Goal: Information Seeking & Learning: Learn about a topic

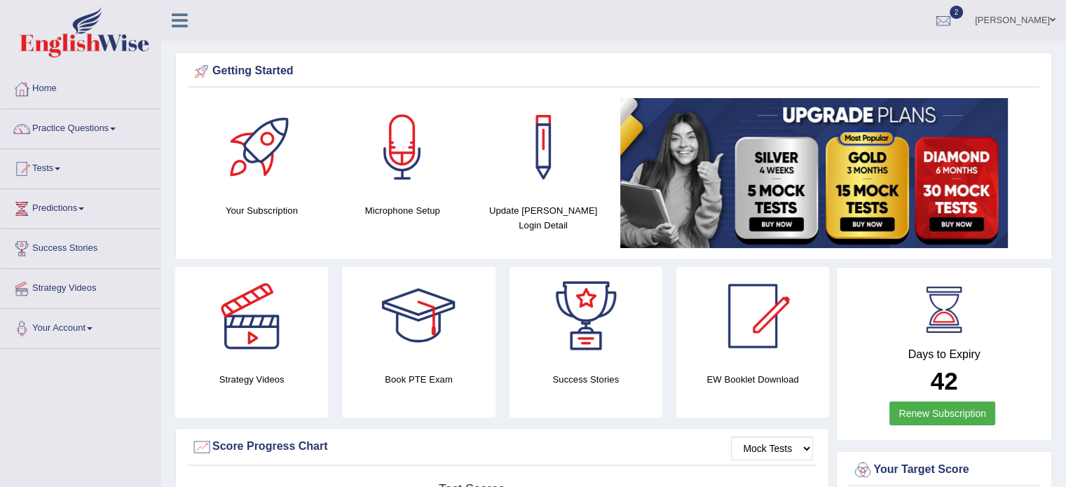
click at [50, 170] on link "Tests" at bounding box center [81, 166] width 160 height 35
click at [55, 168] on link "Tests" at bounding box center [79, 166] width 156 height 35
click at [65, 168] on link "Tests" at bounding box center [81, 166] width 160 height 35
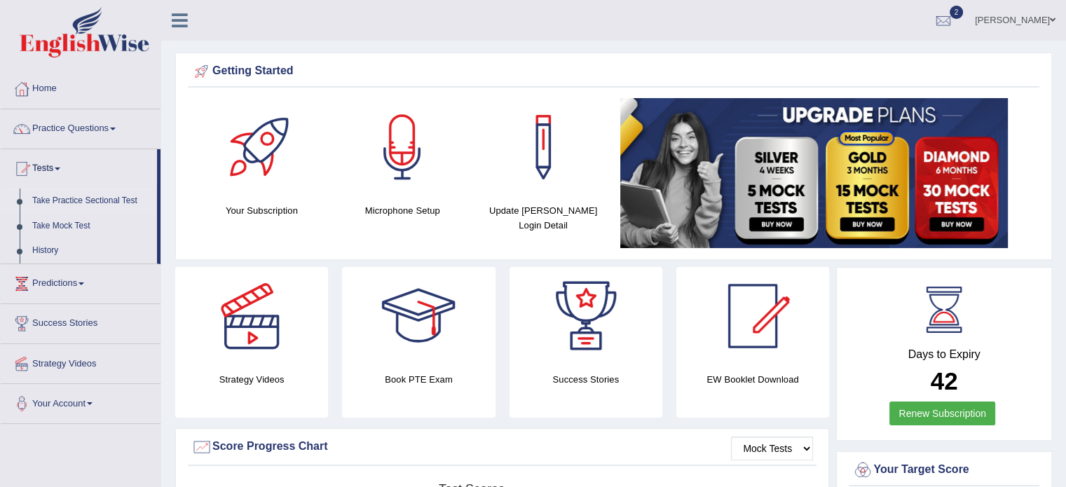
click at [57, 203] on link "Take Practice Sectional Test" at bounding box center [91, 201] width 131 height 25
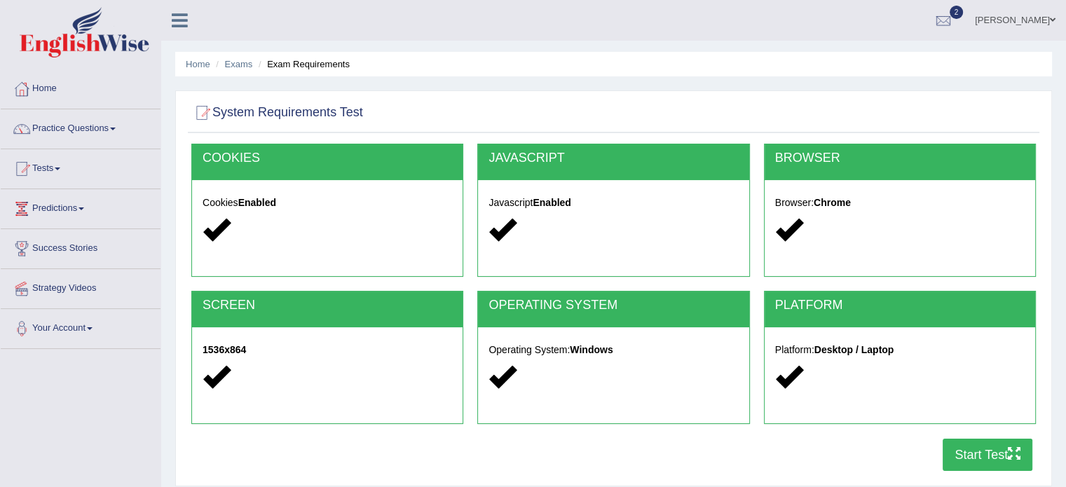
click at [961, 449] on button "Start Test" at bounding box center [988, 455] width 90 height 32
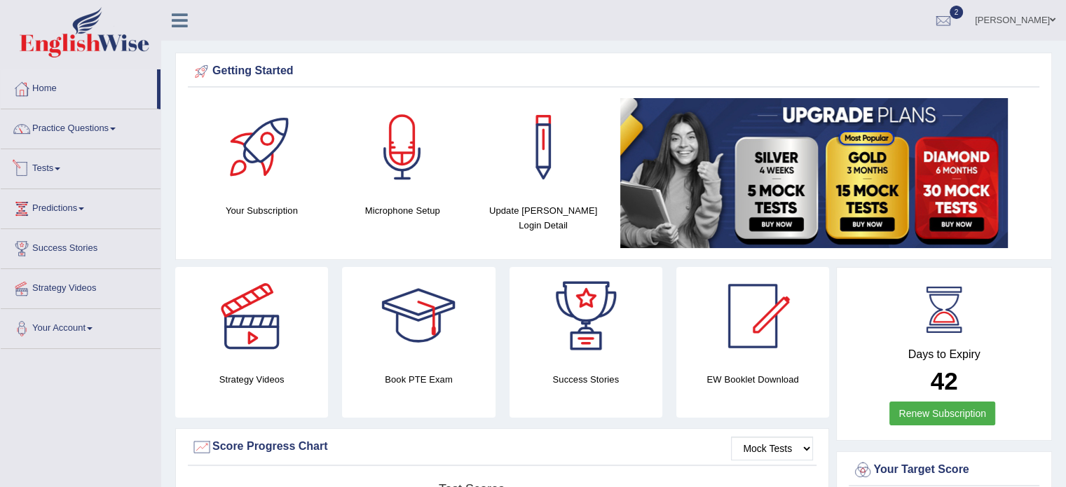
click at [30, 173] on div at bounding box center [21, 168] width 21 height 21
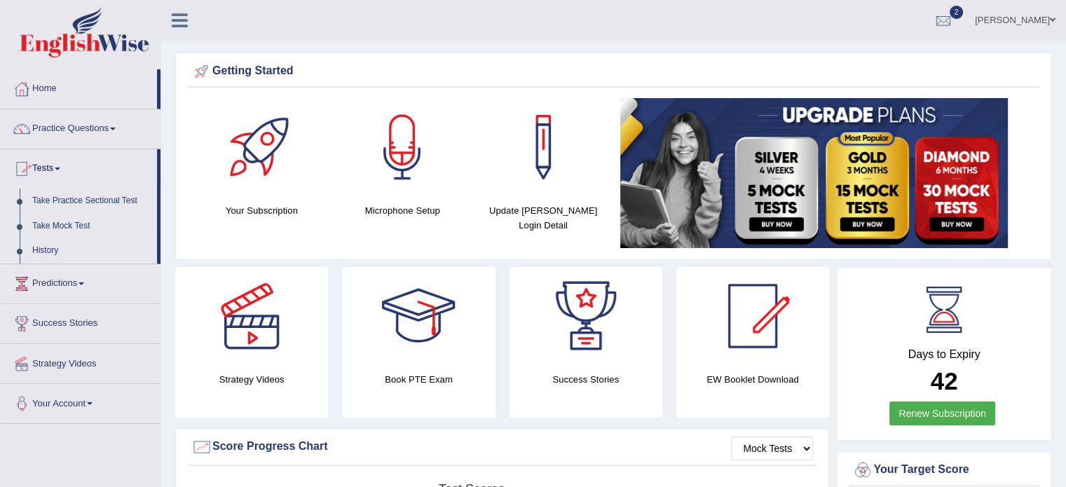
click at [36, 254] on link "History" at bounding box center [91, 250] width 131 height 25
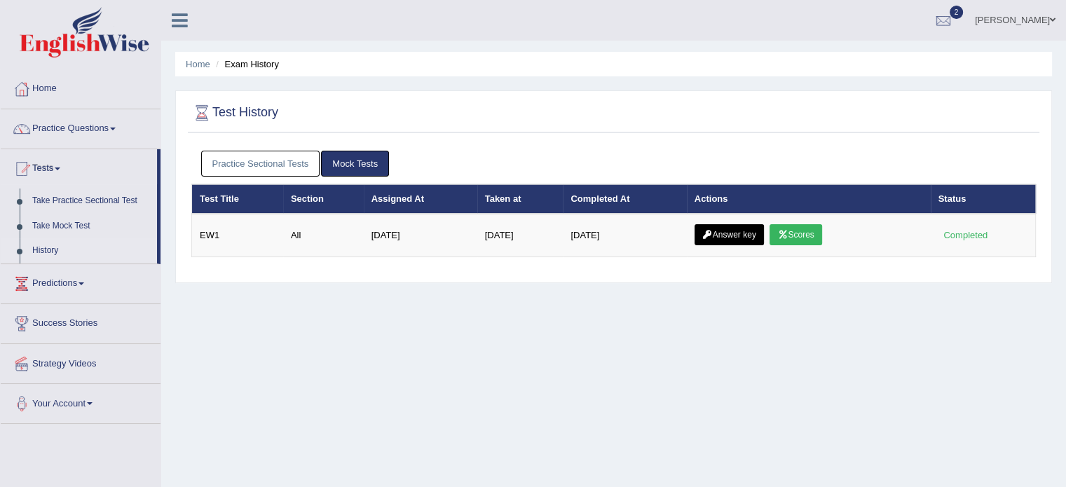
click at [264, 154] on link "Practice Sectional Tests" at bounding box center [260, 164] width 119 height 26
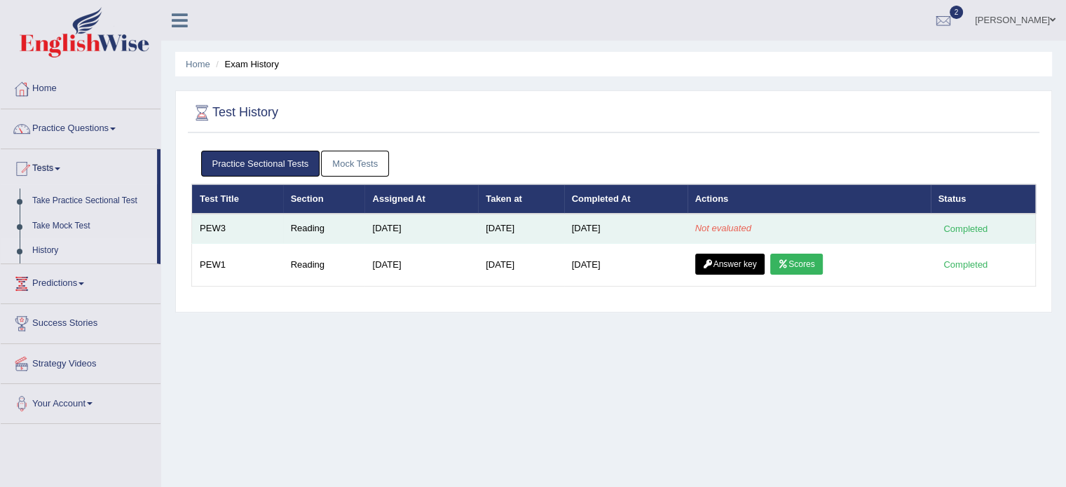
click at [715, 231] on em "Not evaluated" at bounding box center [723, 228] width 56 height 11
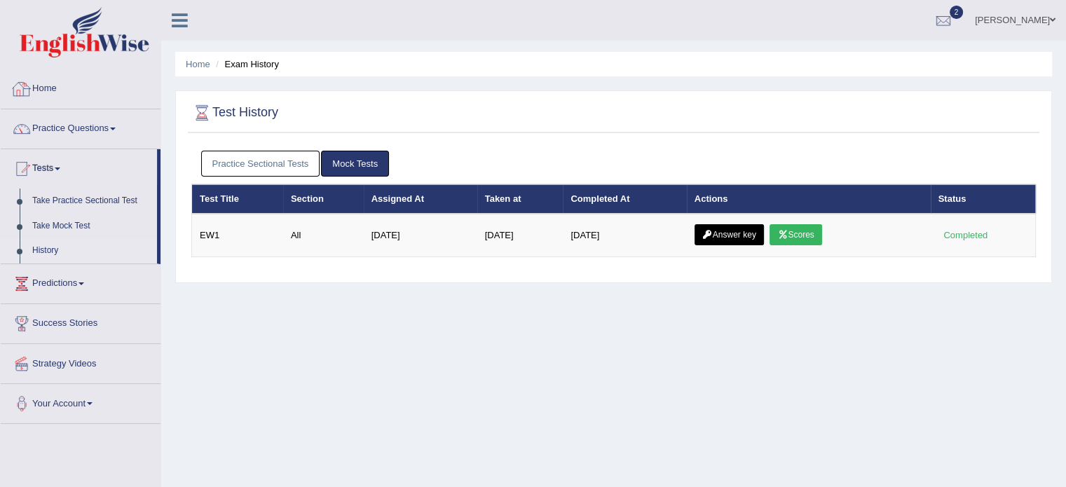
click at [224, 165] on link "Practice Sectional Tests" at bounding box center [260, 164] width 119 height 26
click at [251, 173] on link "Practice Sectional Tests" at bounding box center [260, 164] width 119 height 26
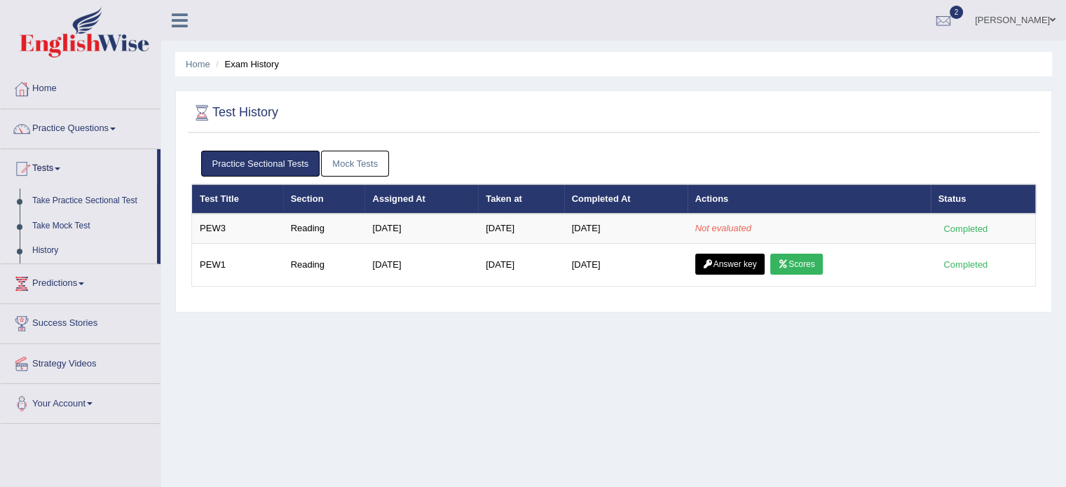
click at [329, 320] on div "Home Exam History Test History Practice Sectional Tests Mock Tests Test Title S…" at bounding box center [613, 350] width 905 height 701
click at [76, 207] on link "Take Practice Sectional Test" at bounding box center [91, 201] width 131 height 25
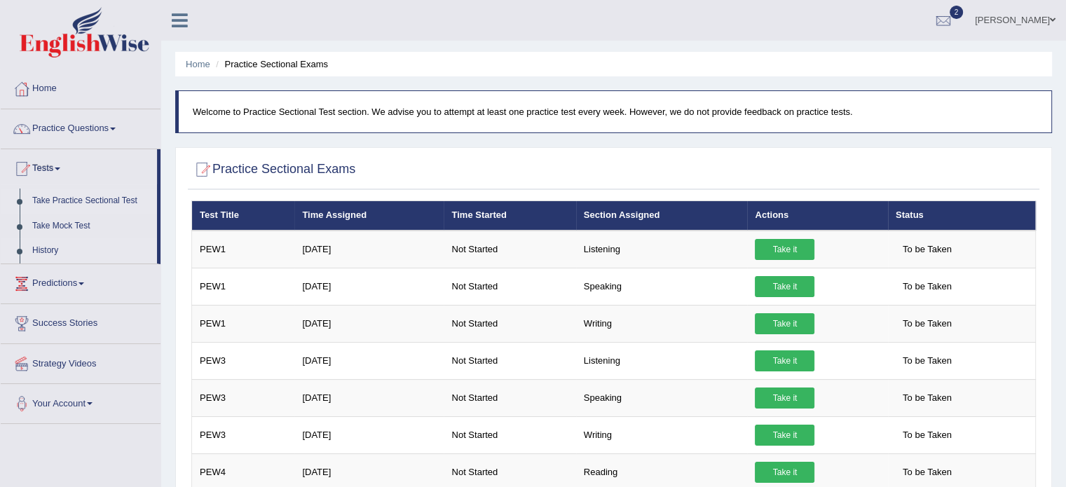
click at [46, 243] on link "History" at bounding box center [91, 250] width 131 height 25
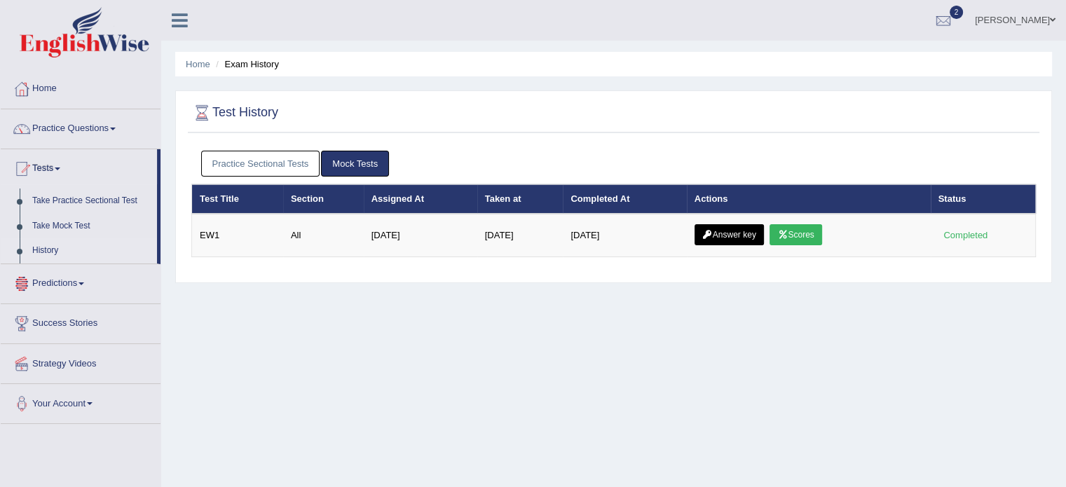
click at [292, 159] on link "Practice Sectional Tests" at bounding box center [260, 164] width 119 height 26
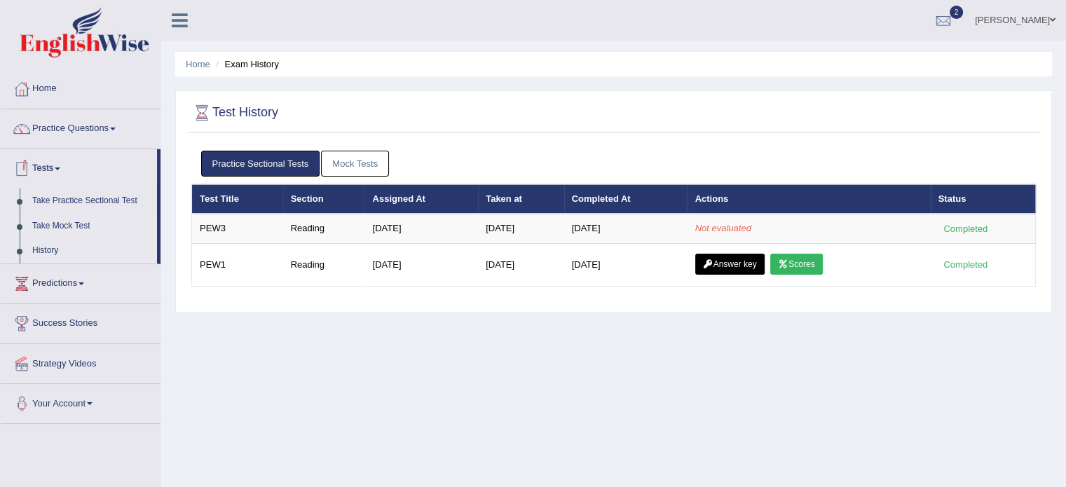
click at [57, 219] on link "Take Mock Test" at bounding box center [91, 226] width 131 height 25
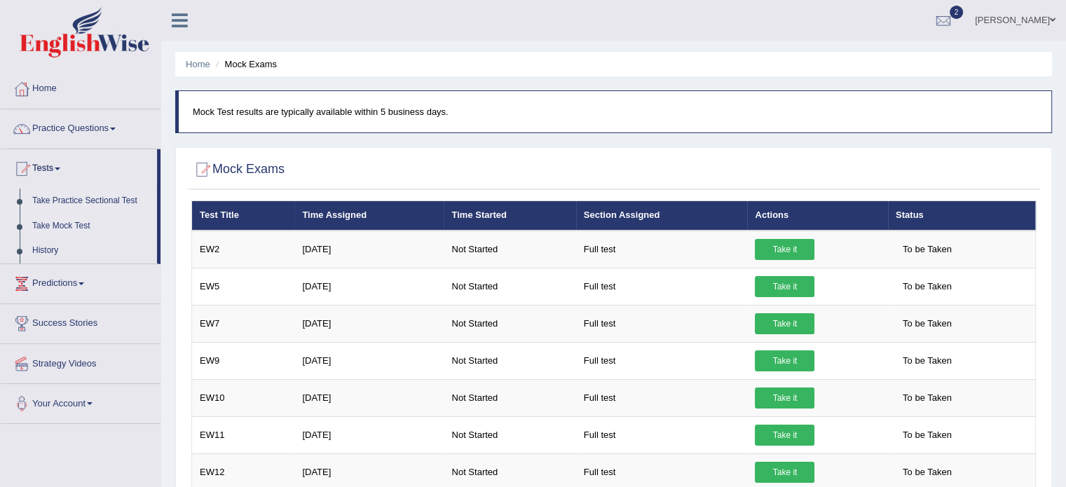
click at [67, 204] on link "Take Practice Sectional Test" at bounding box center [91, 201] width 131 height 25
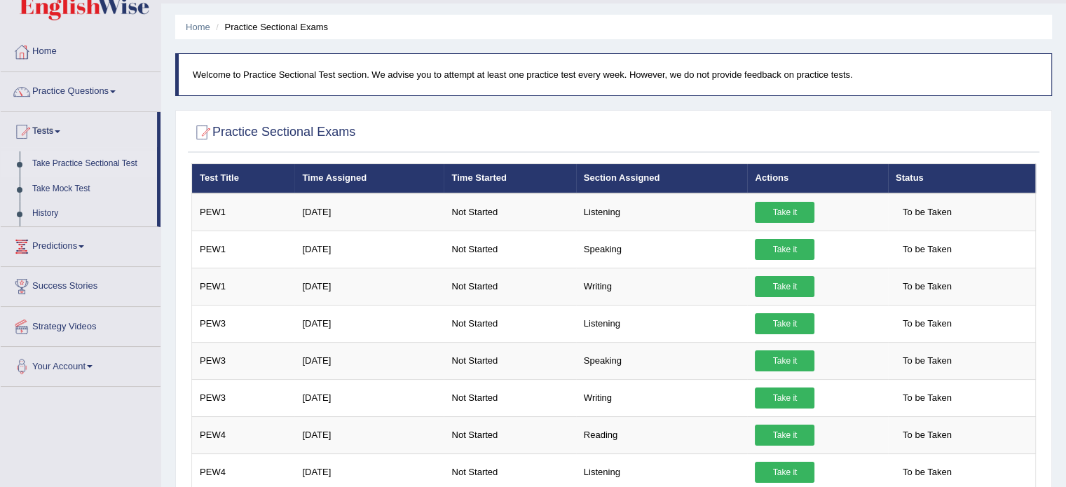
scroll to position [39, 0]
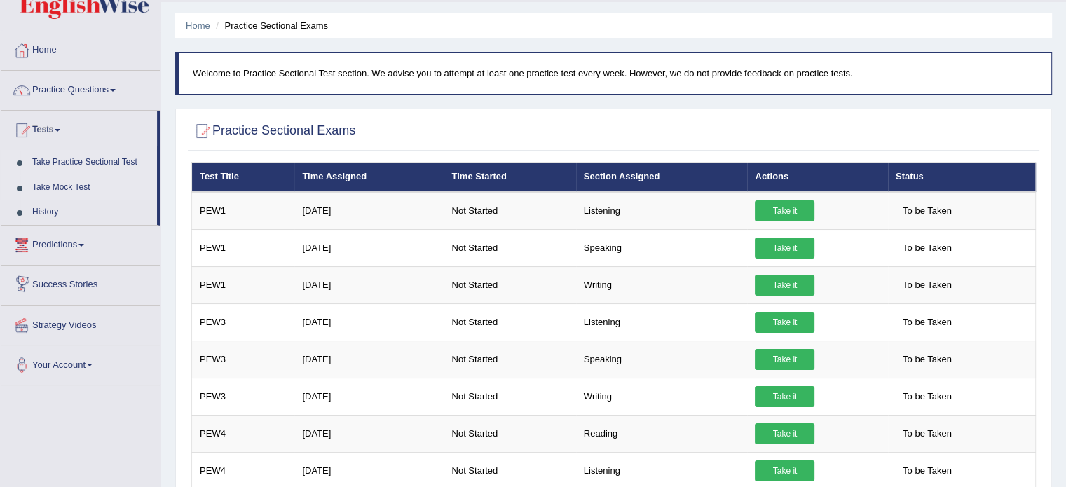
click at [82, 198] on link "Take Mock Test" at bounding box center [91, 187] width 131 height 25
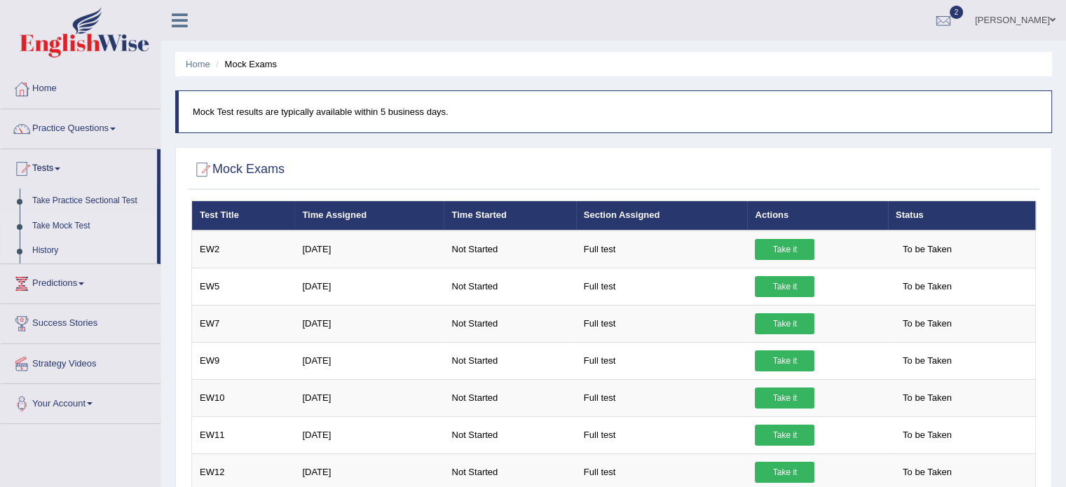
click at [50, 245] on link "History" at bounding box center [91, 250] width 131 height 25
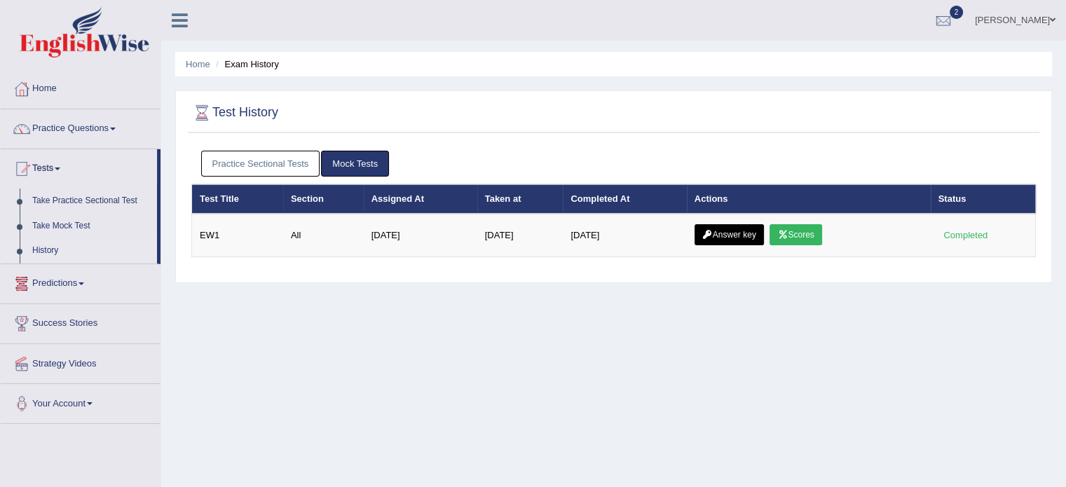
click at [261, 171] on link "Practice Sectional Tests" at bounding box center [260, 164] width 119 height 26
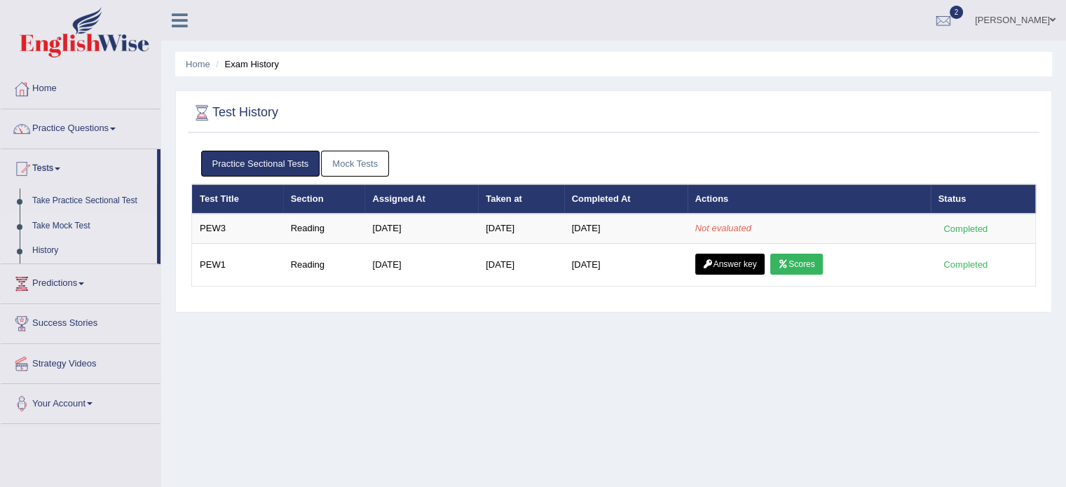
click at [67, 223] on link "Take Mock Test" at bounding box center [91, 226] width 131 height 25
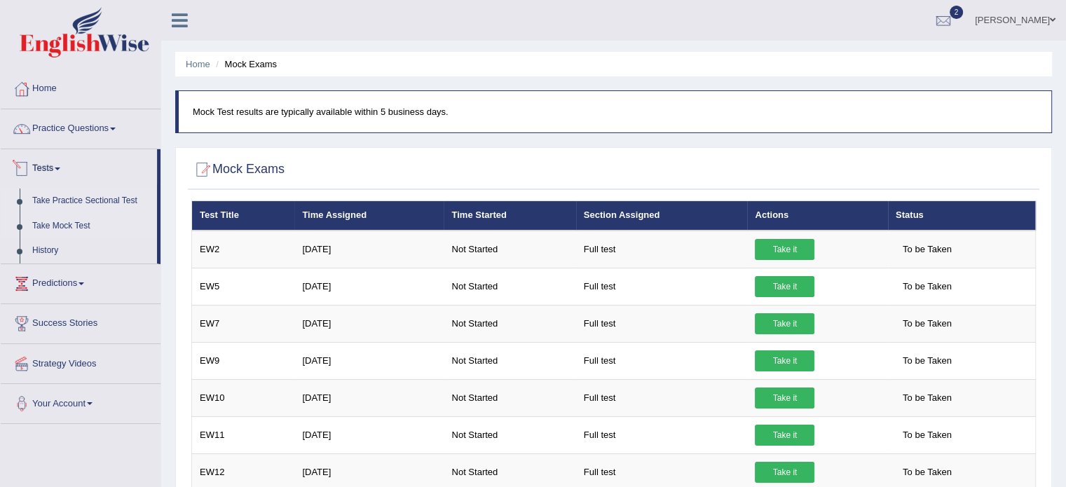
click at [72, 193] on link "Take Practice Sectional Test" at bounding box center [91, 201] width 131 height 25
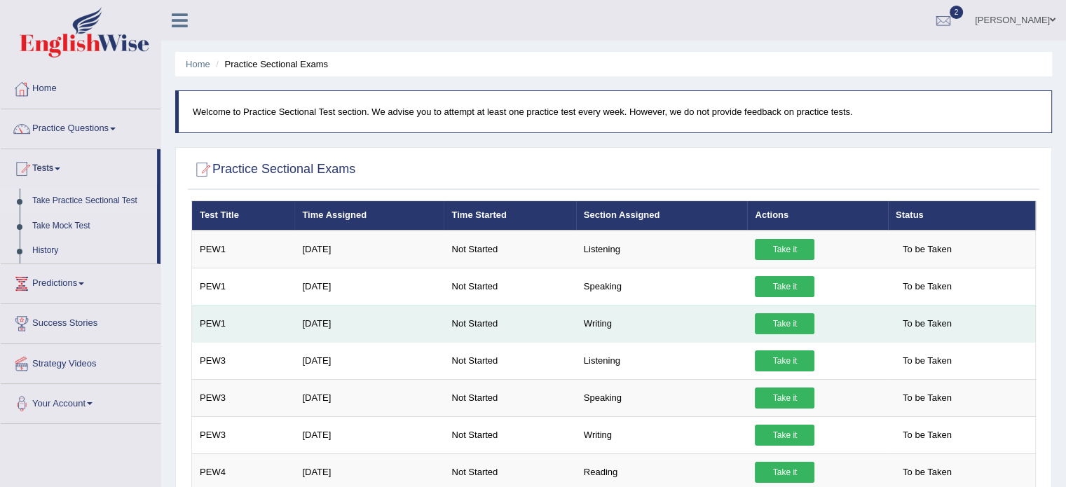
click at [806, 317] on link "Take it" at bounding box center [785, 323] width 60 height 21
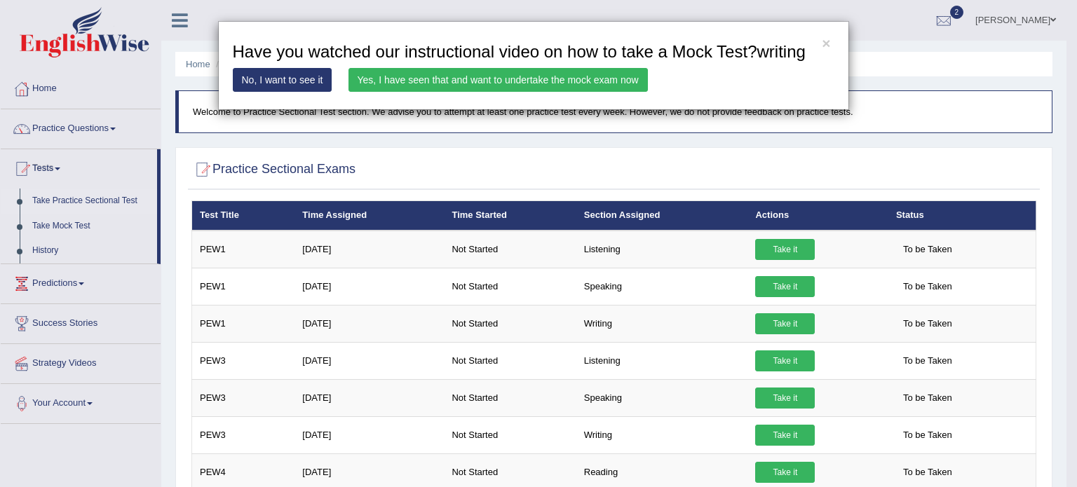
click at [480, 83] on link "Yes, I have seen that and want to undertake the mock exam now" at bounding box center [497, 80] width 299 height 24
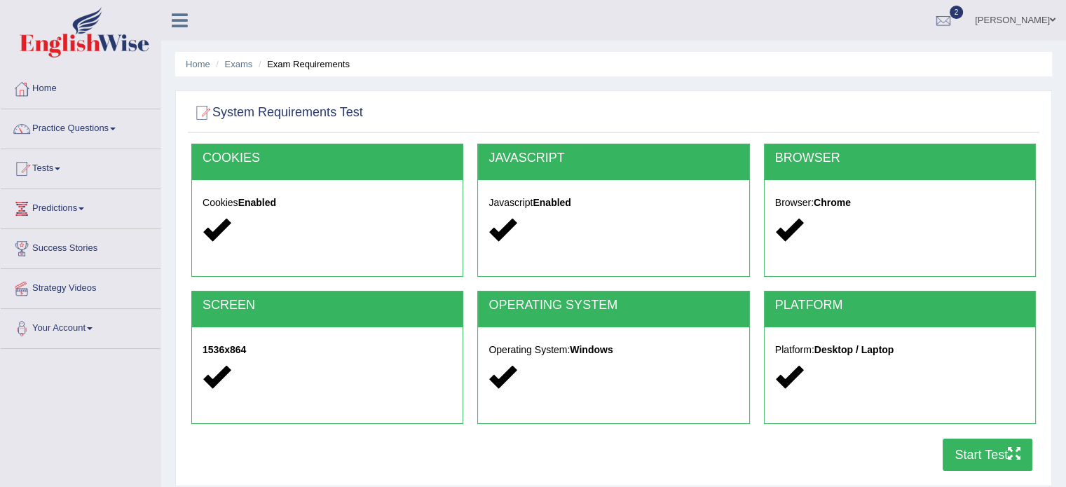
click at [975, 447] on button "Start Test" at bounding box center [988, 455] width 90 height 32
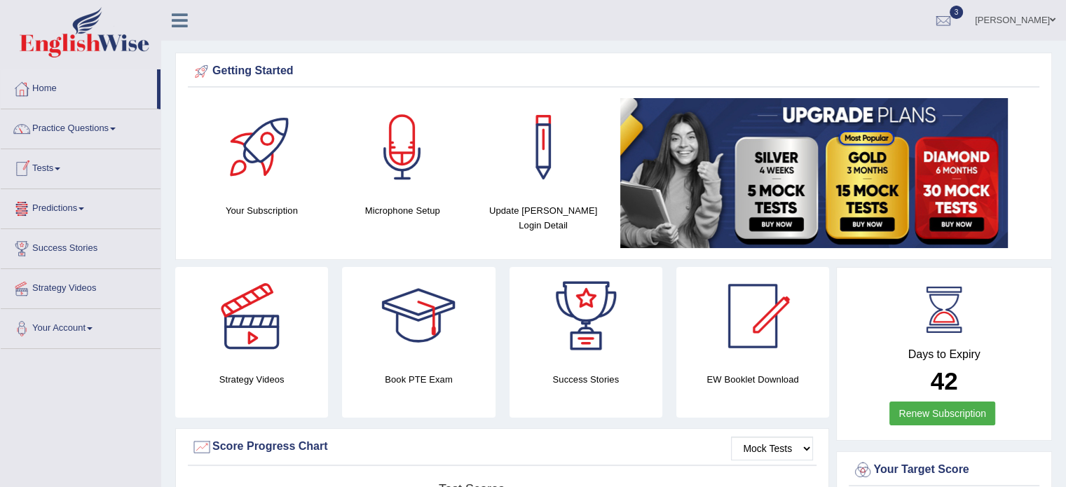
click at [47, 167] on link "Tests" at bounding box center [81, 166] width 160 height 35
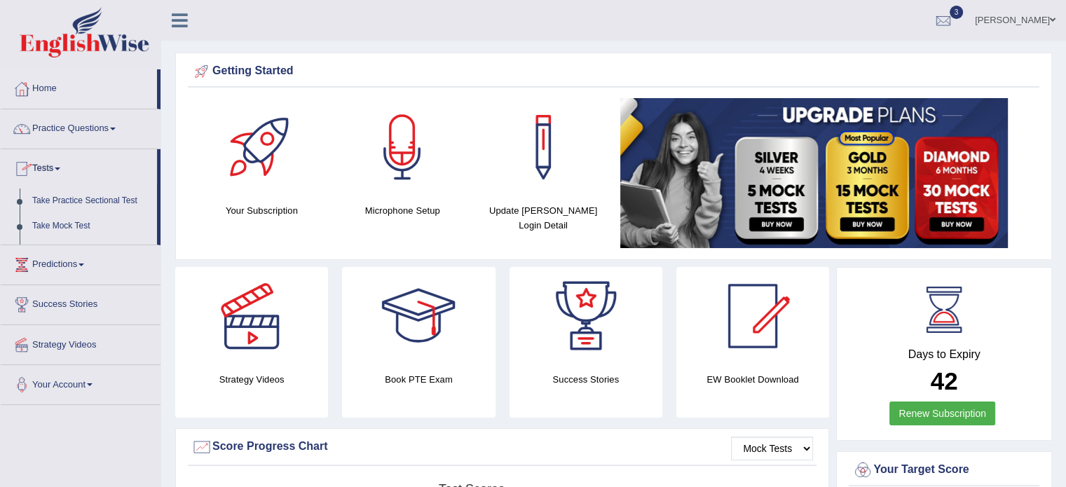
click at [47, 167] on link "Tests" at bounding box center [79, 166] width 156 height 35
click at [47, 167] on link "Tests" at bounding box center [81, 166] width 160 height 35
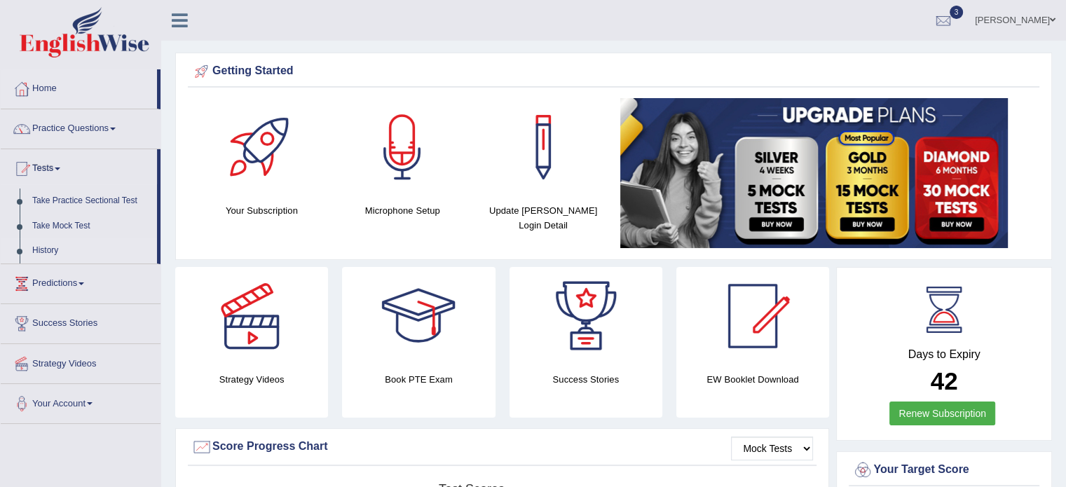
click at [48, 241] on link "History" at bounding box center [91, 250] width 131 height 25
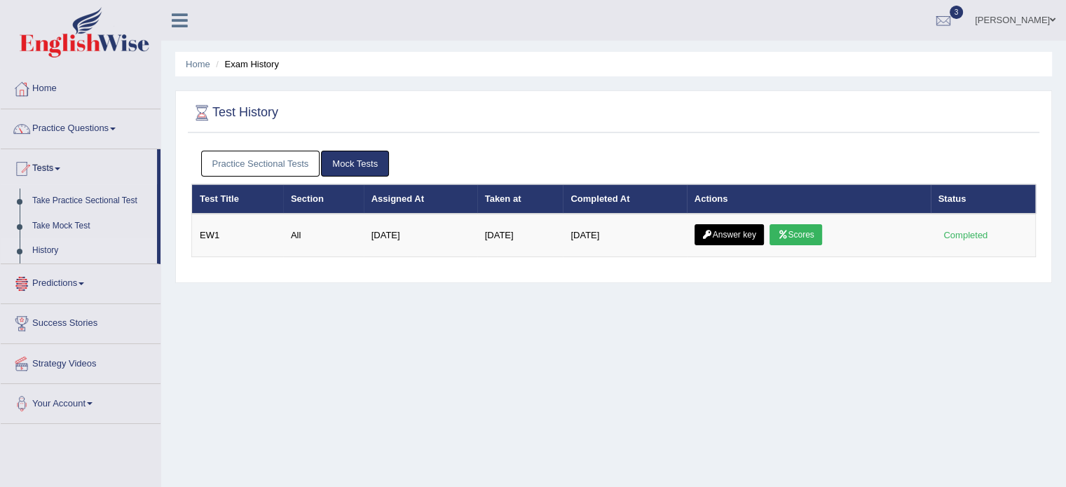
click at [269, 154] on link "Practice Sectional Tests" at bounding box center [260, 164] width 119 height 26
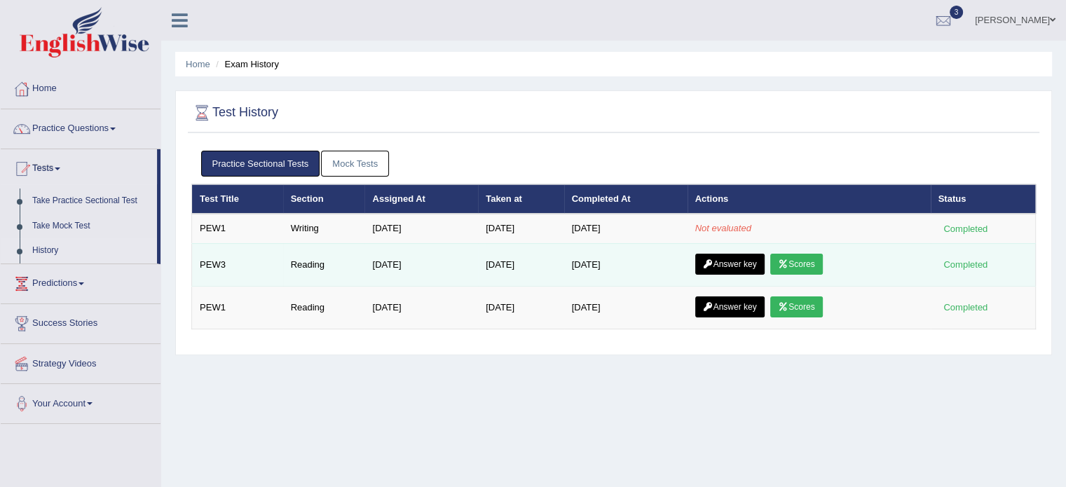
click at [802, 264] on link "Scores" at bounding box center [796, 264] width 52 height 21
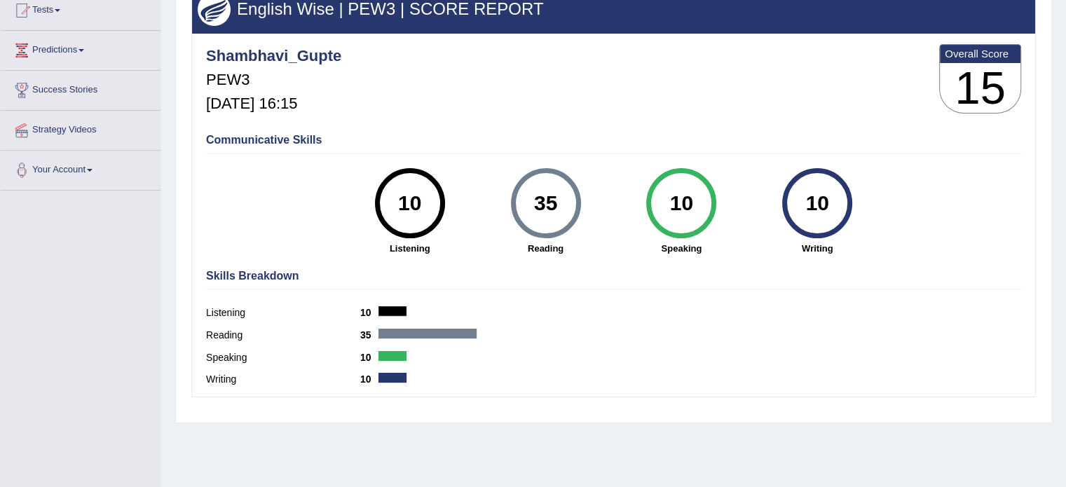
scroll to position [147, 0]
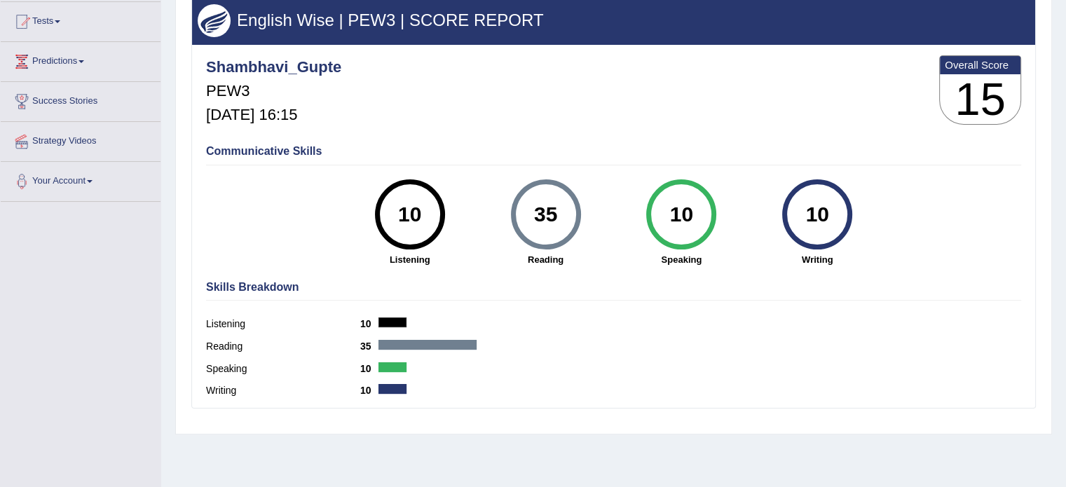
click at [543, 232] on div "35" at bounding box center [545, 214] width 51 height 59
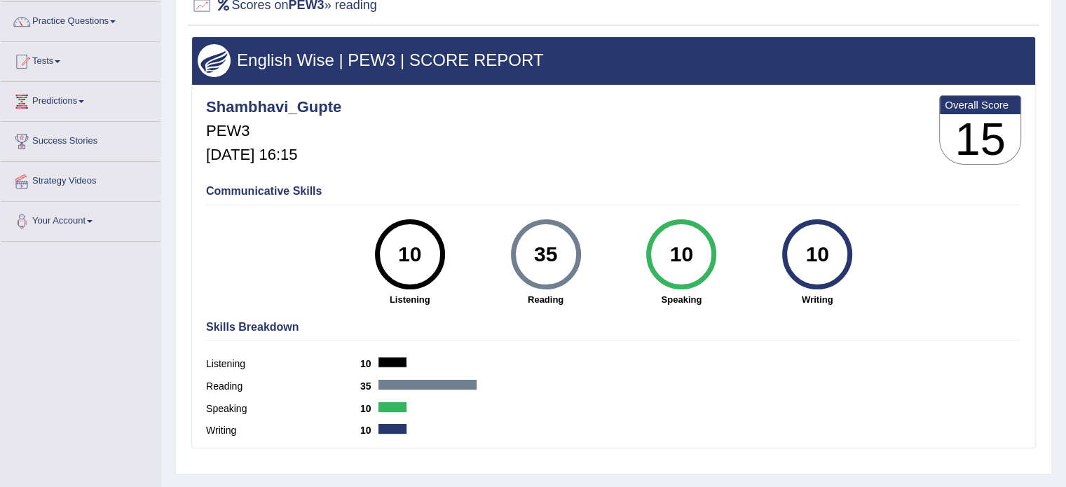
scroll to position [0, 0]
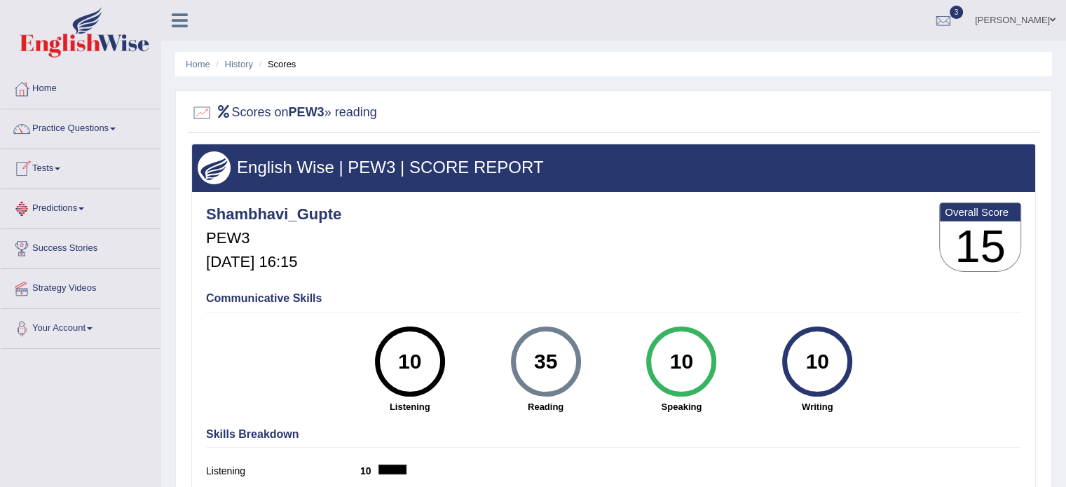
click at [50, 171] on link "Tests" at bounding box center [81, 166] width 160 height 35
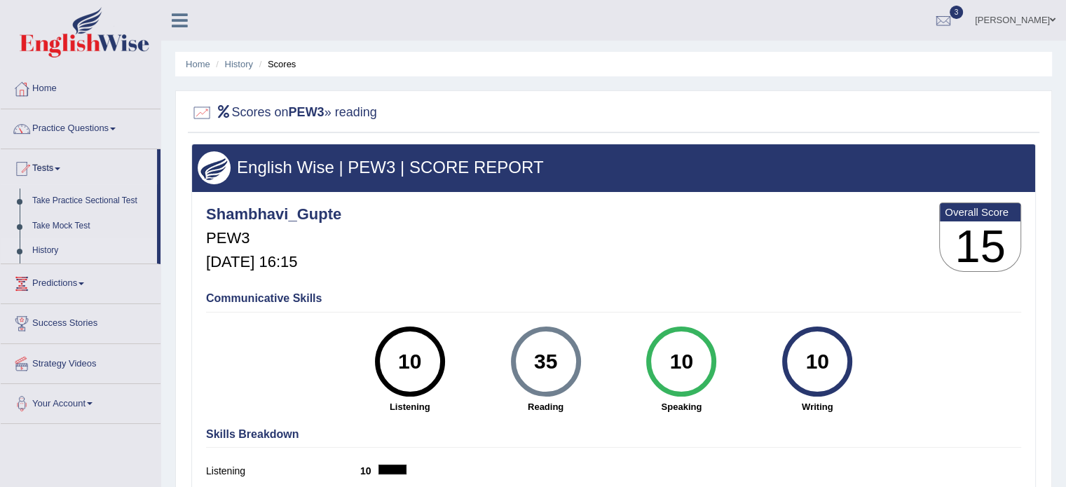
click at [50, 245] on link "History" at bounding box center [91, 250] width 131 height 25
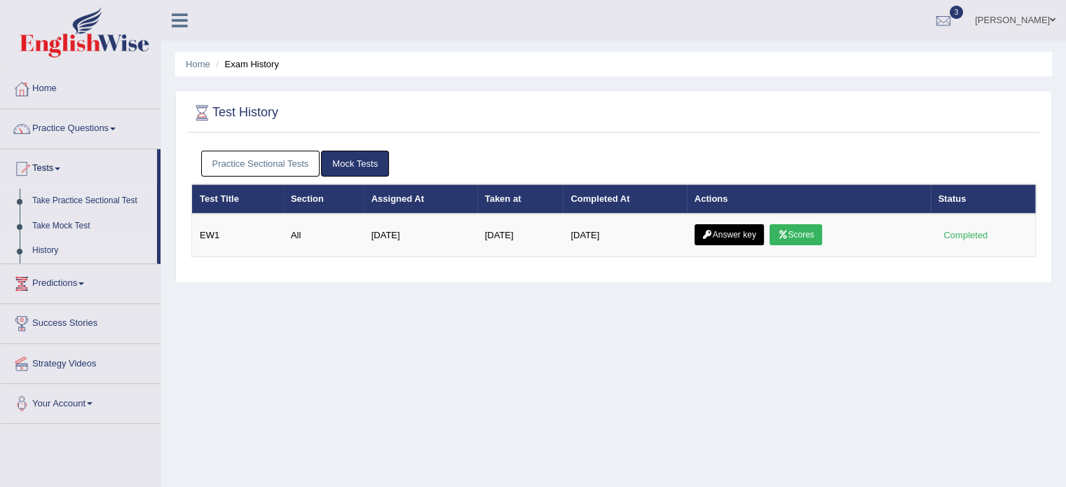
click at [280, 162] on link "Practice Sectional Tests" at bounding box center [260, 164] width 119 height 26
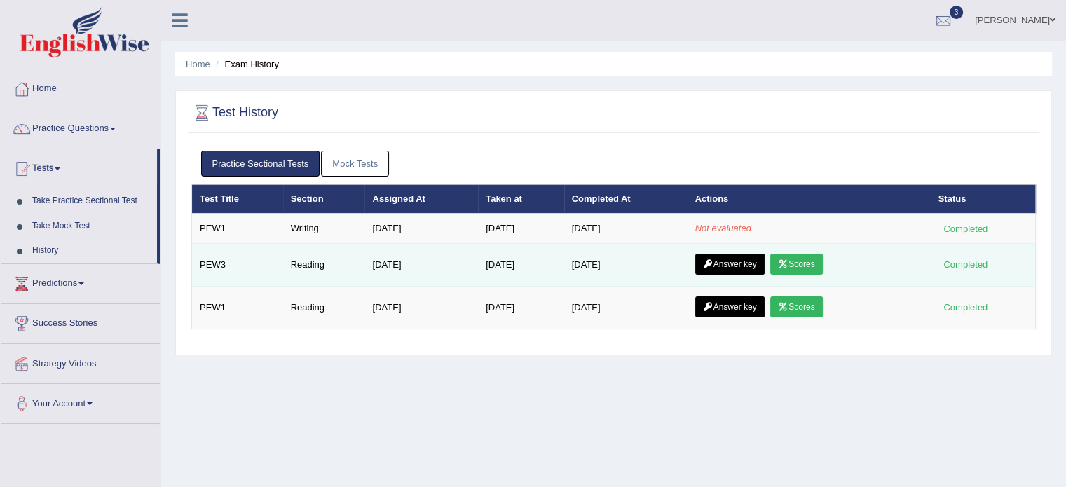
click at [736, 266] on link "Answer key" at bounding box center [729, 264] width 69 height 21
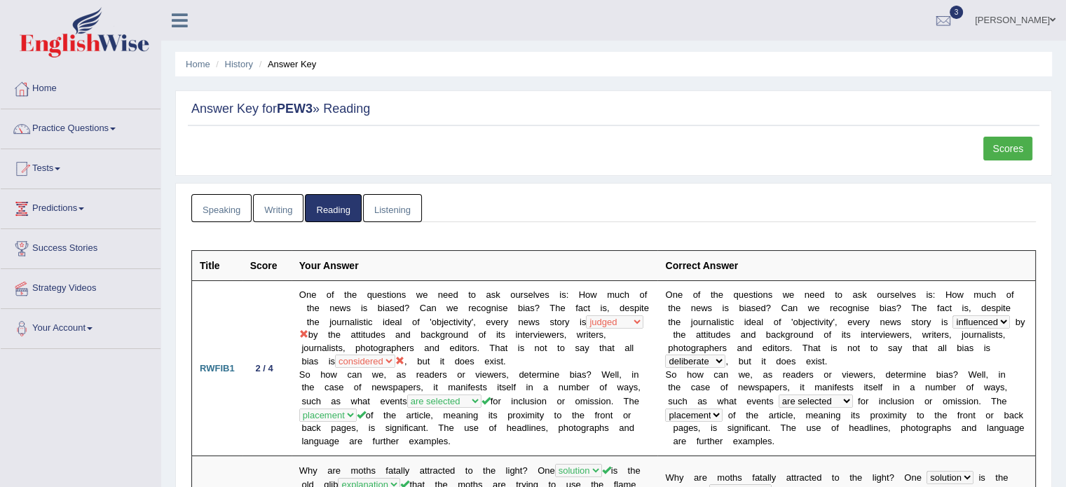
click at [395, 206] on link "Listening" at bounding box center [392, 208] width 59 height 29
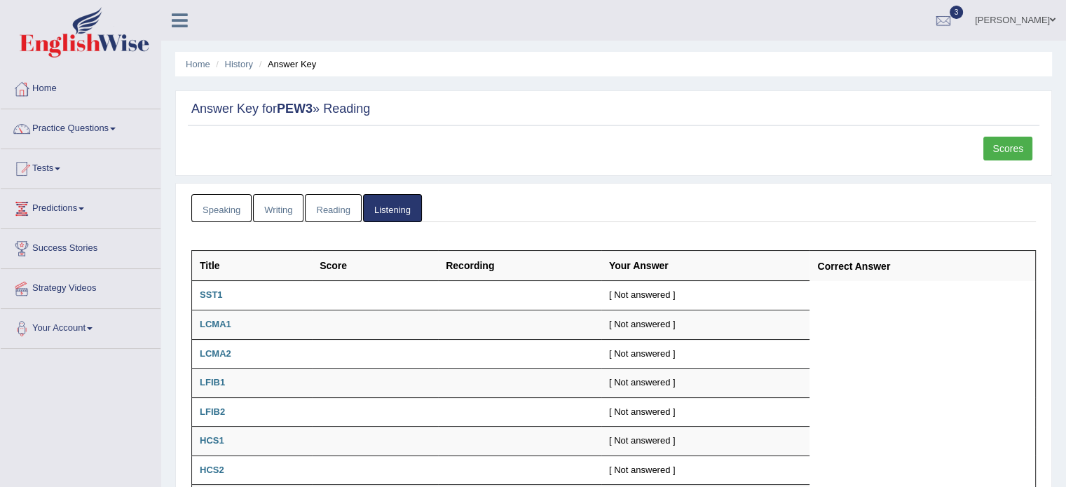
click at [308, 198] on link "Reading" at bounding box center [333, 208] width 56 height 29
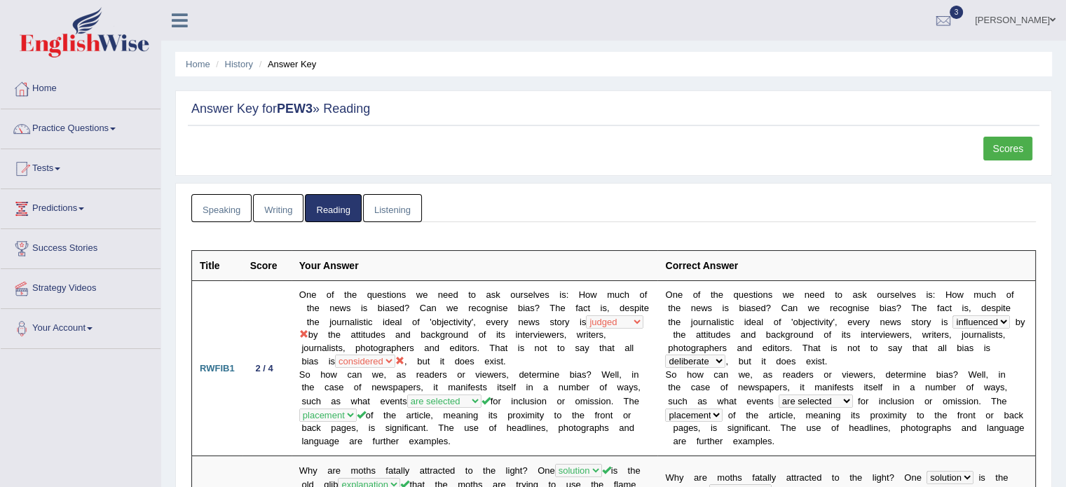
click at [273, 212] on link "Writing" at bounding box center [278, 208] width 50 height 29
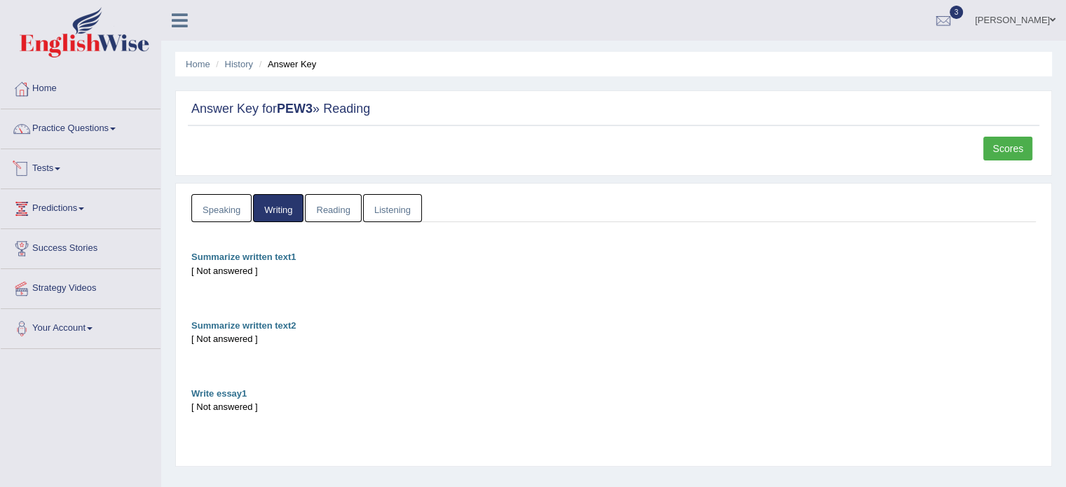
click at [60, 168] on span at bounding box center [58, 169] width 6 height 3
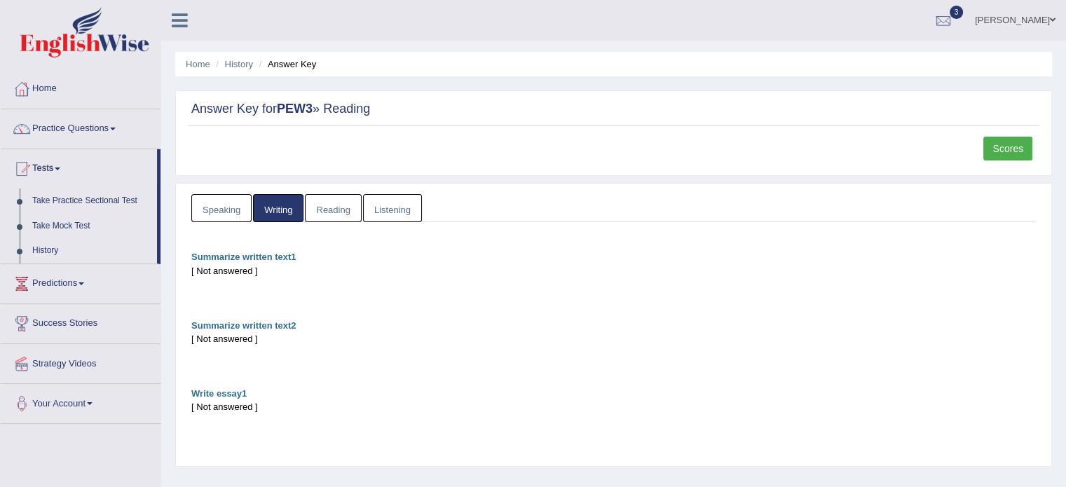
drag, startPoint x: 62, startPoint y: 168, endPoint x: 0, endPoint y: 164, distance: 61.8
drag, startPoint x: 0, startPoint y: 164, endPoint x: 306, endPoint y: 412, distance: 393.8
click at [306, 412] on div "Summarize written text1 [ Not answered ] Summarize written text2 [ Not answered…" at bounding box center [613, 345] width 845 height 191
click at [318, 196] on link "Reading" at bounding box center [333, 208] width 56 height 29
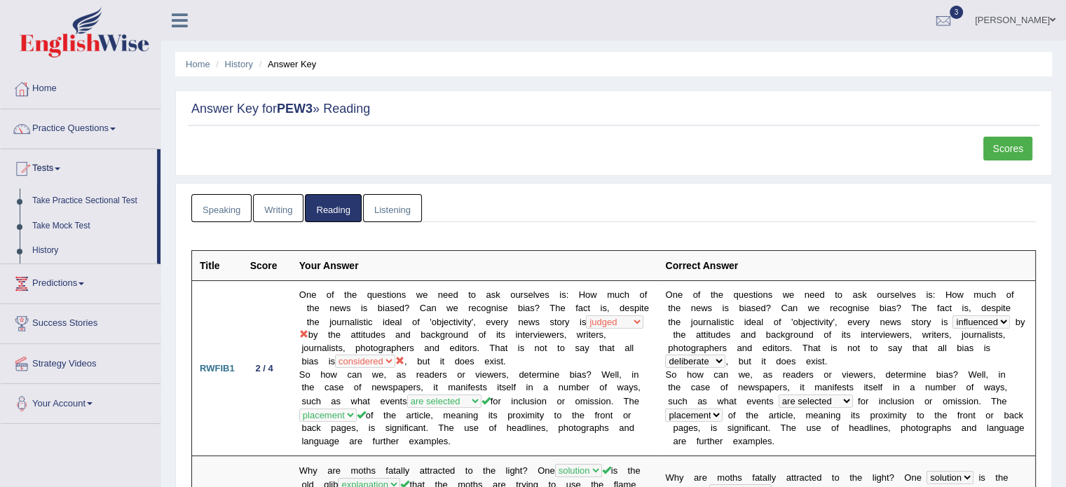
click at [402, 204] on link "Listening" at bounding box center [392, 208] width 59 height 29
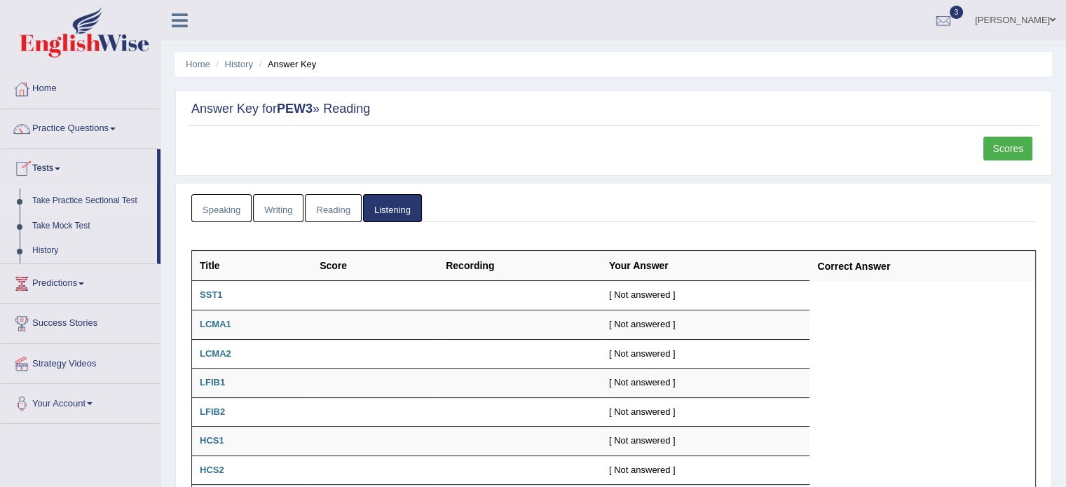
click at [79, 198] on link "Take Practice Sectional Test" at bounding box center [91, 201] width 131 height 25
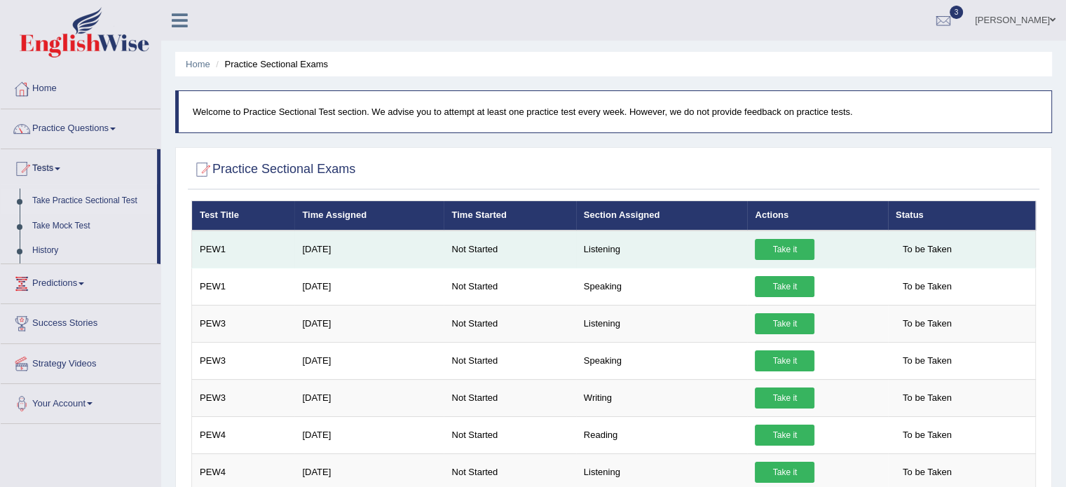
click at [774, 248] on link "Take it" at bounding box center [785, 249] width 60 height 21
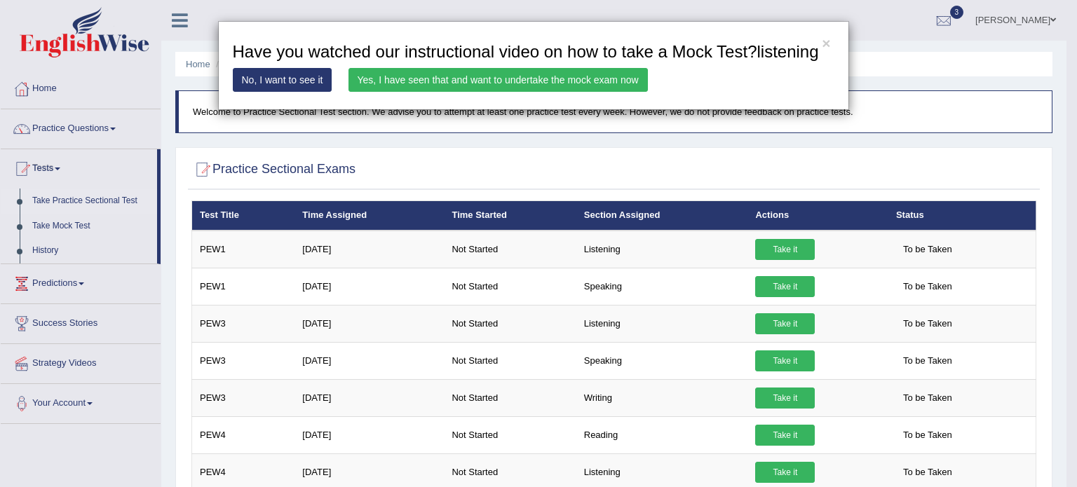
click at [456, 83] on link "Yes, I have seen that and want to undertake the mock exam now" at bounding box center [497, 80] width 299 height 24
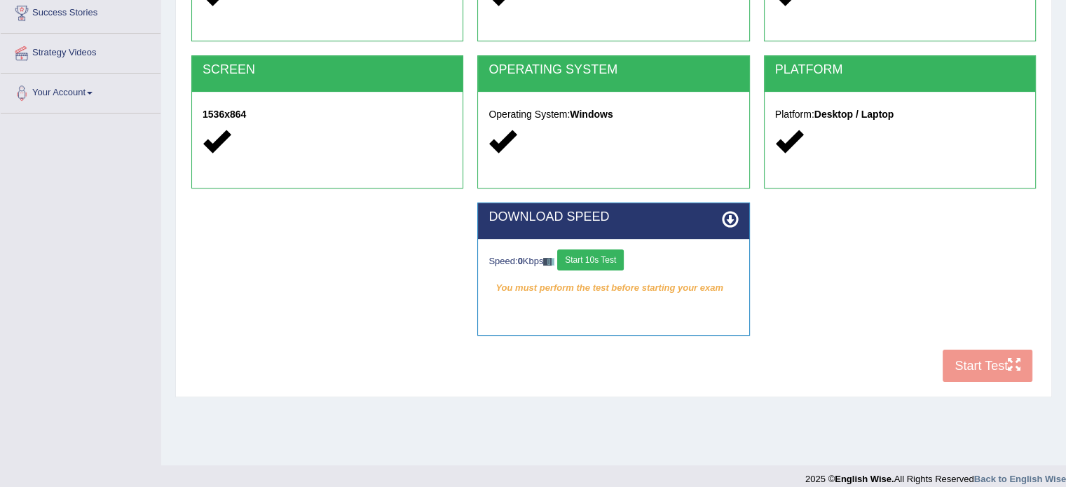
scroll to position [236, 0]
click at [600, 257] on button "Start 10s Test" at bounding box center [590, 260] width 67 height 21
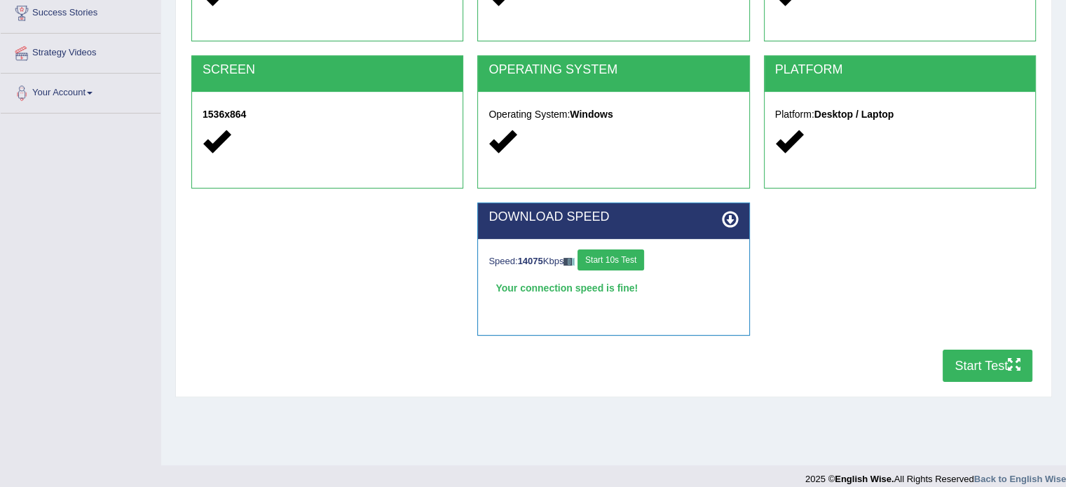
click at [622, 265] on button "Start 10s Test" at bounding box center [611, 260] width 67 height 21
click at [974, 355] on button "Start Test" at bounding box center [988, 366] width 90 height 32
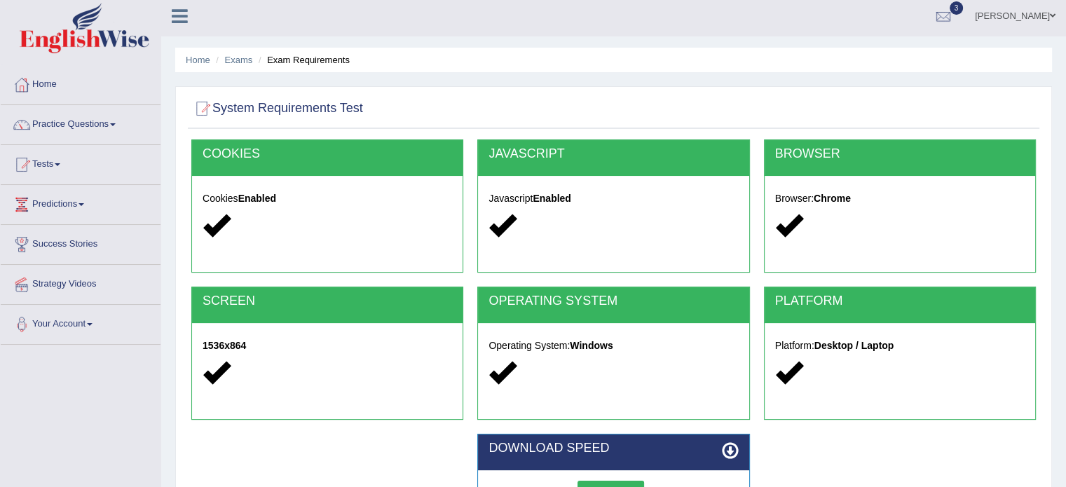
scroll to position [0, 0]
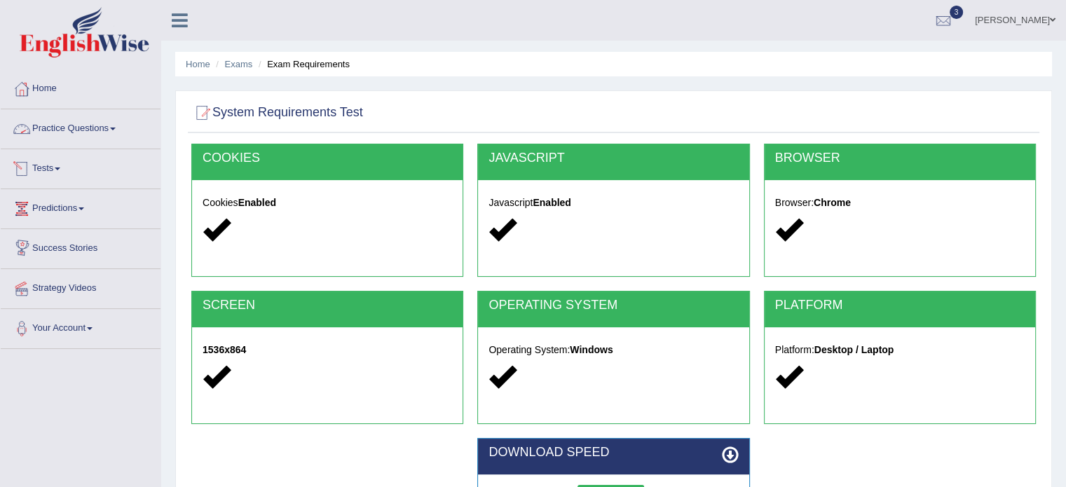
click at [41, 156] on link "Tests" at bounding box center [81, 166] width 160 height 35
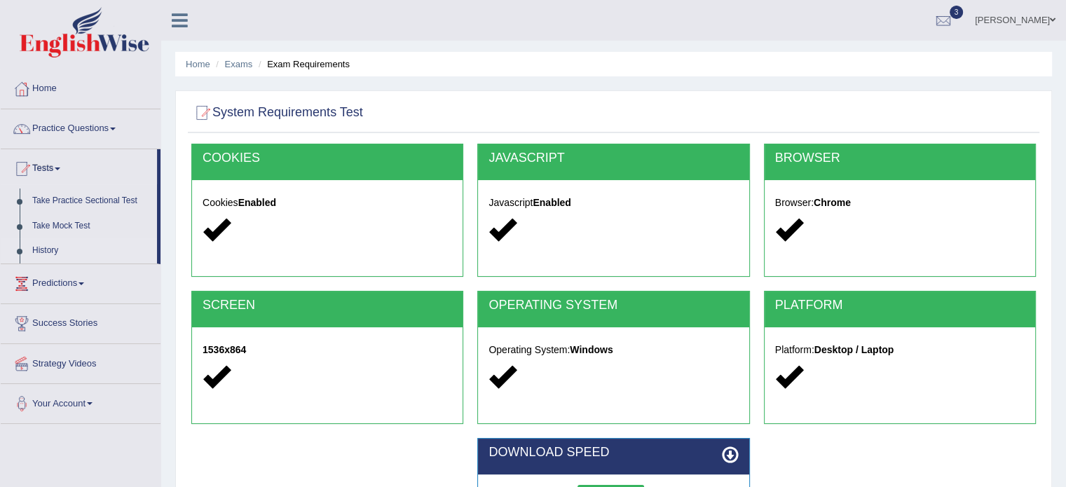
click at [59, 255] on link "History" at bounding box center [91, 250] width 131 height 25
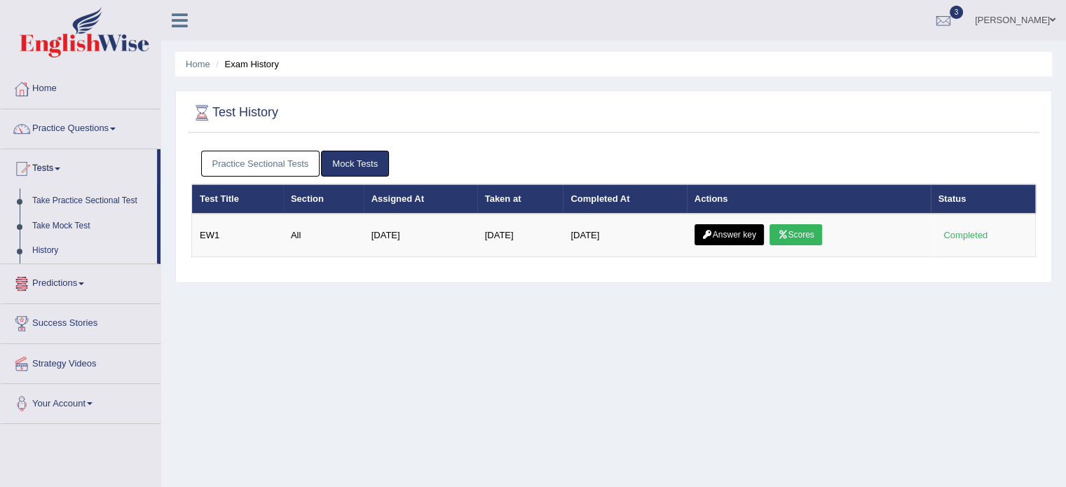
click at [216, 156] on link "Practice Sectional Tests" at bounding box center [260, 164] width 119 height 26
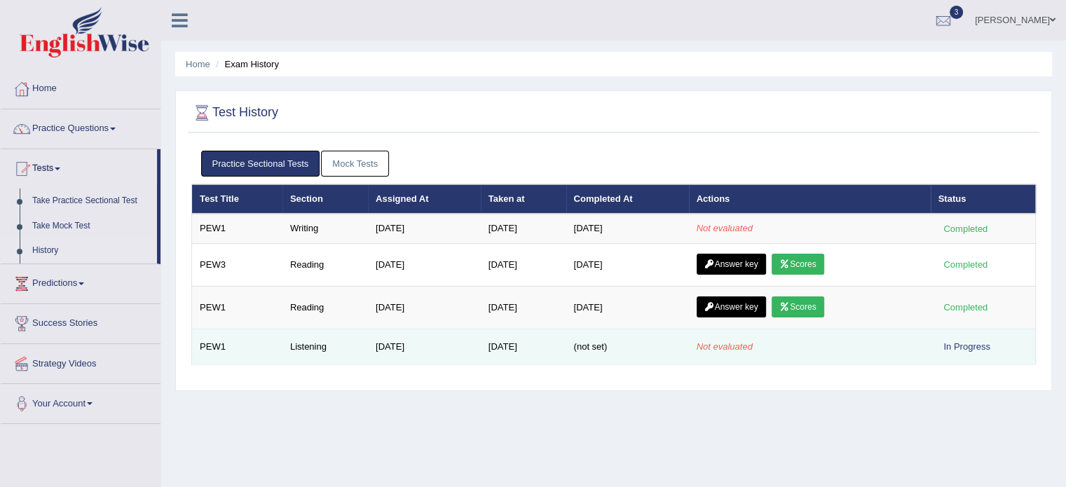
click at [600, 341] on span "(not set)" at bounding box center [591, 346] width 34 height 11
click at [962, 344] on div "In Progress" at bounding box center [967, 346] width 57 height 15
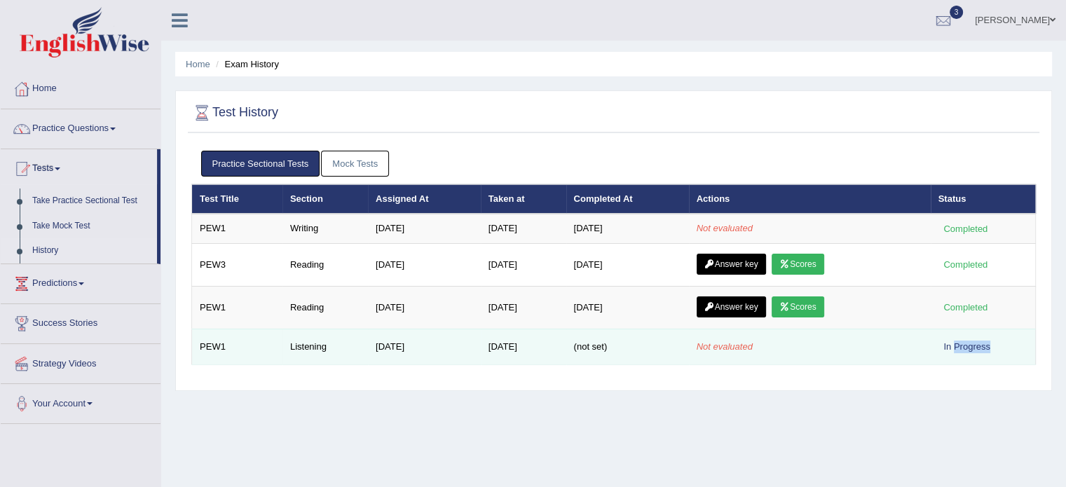
click at [962, 344] on div "In Progress" at bounding box center [967, 346] width 57 height 15
click at [290, 331] on td "Listening" at bounding box center [326, 347] width 86 height 36
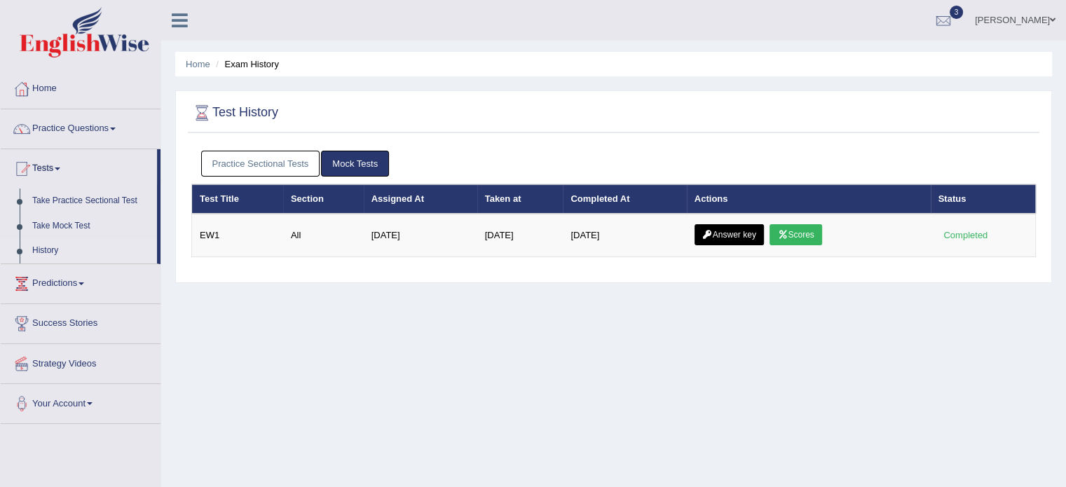
click at [210, 158] on link "Practice Sectional Tests" at bounding box center [260, 164] width 119 height 26
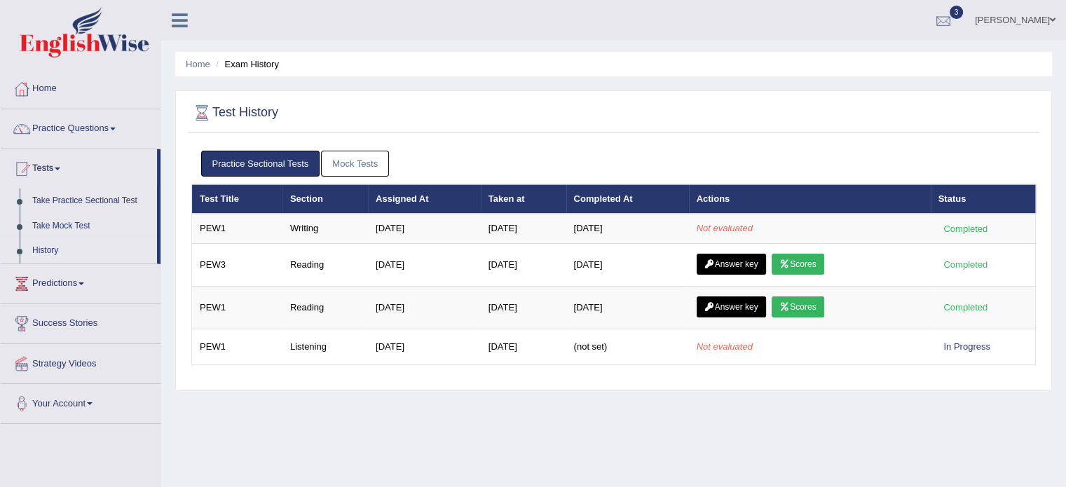
click at [933, 22] on div at bounding box center [943, 21] width 21 height 21
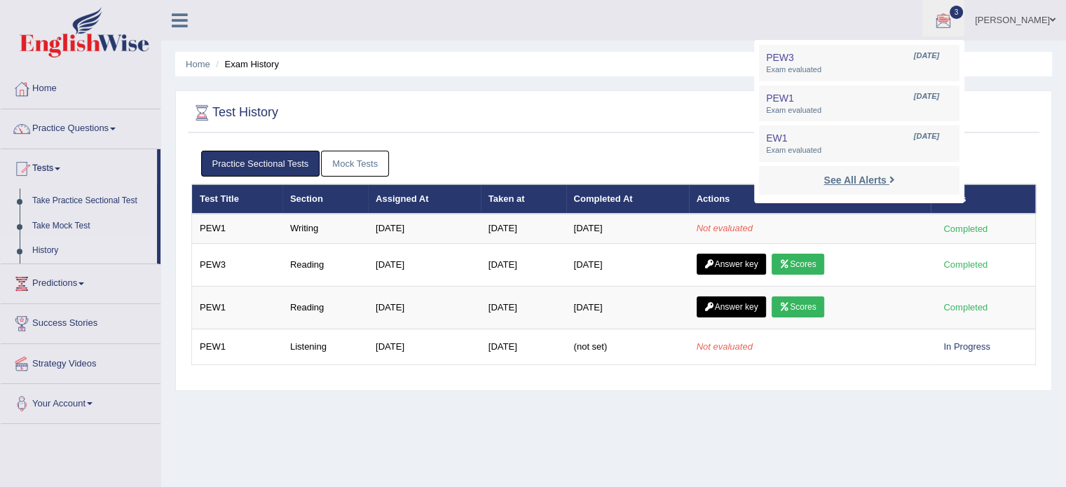
click at [820, 186] on link "See All Alerts" at bounding box center [859, 179] width 78 height 15
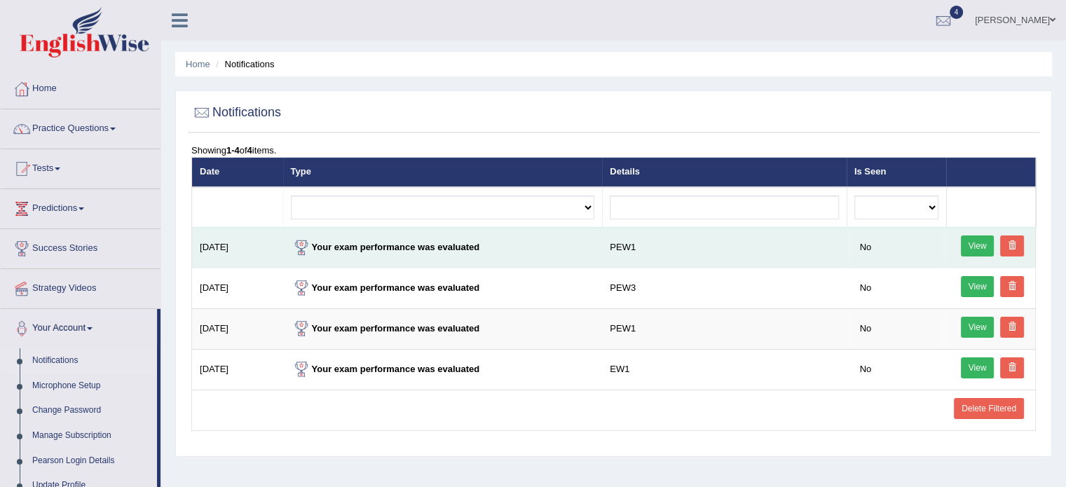
click at [315, 254] on td "Your exam performance was evaluated" at bounding box center [443, 247] width 320 height 41
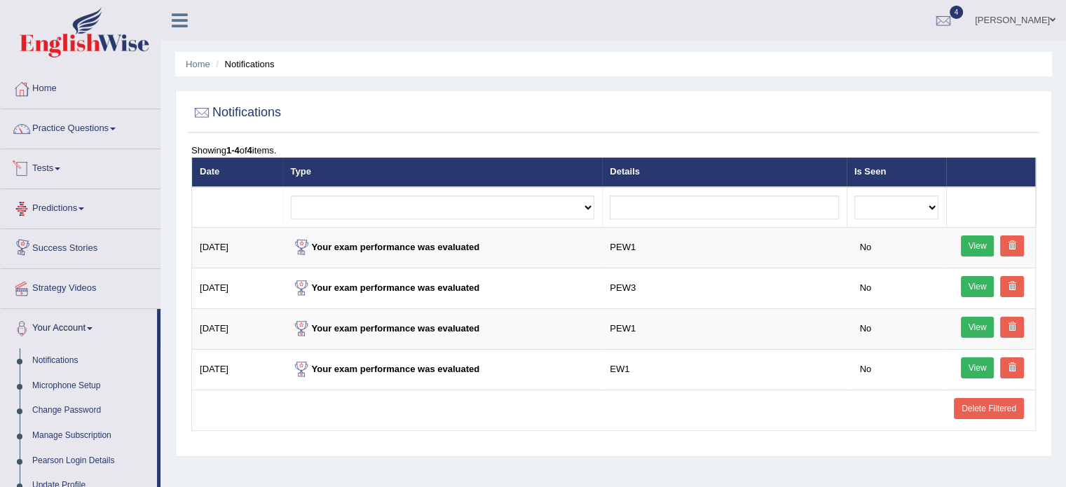
click at [61, 173] on link "Tests" at bounding box center [81, 166] width 160 height 35
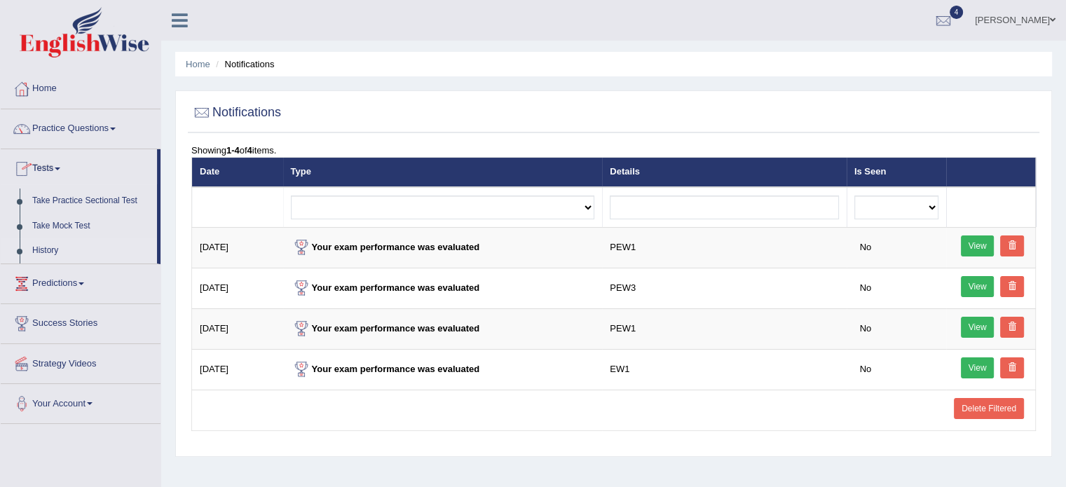
click at [39, 248] on link "History" at bounding box center [91, 250] width 131 height 25
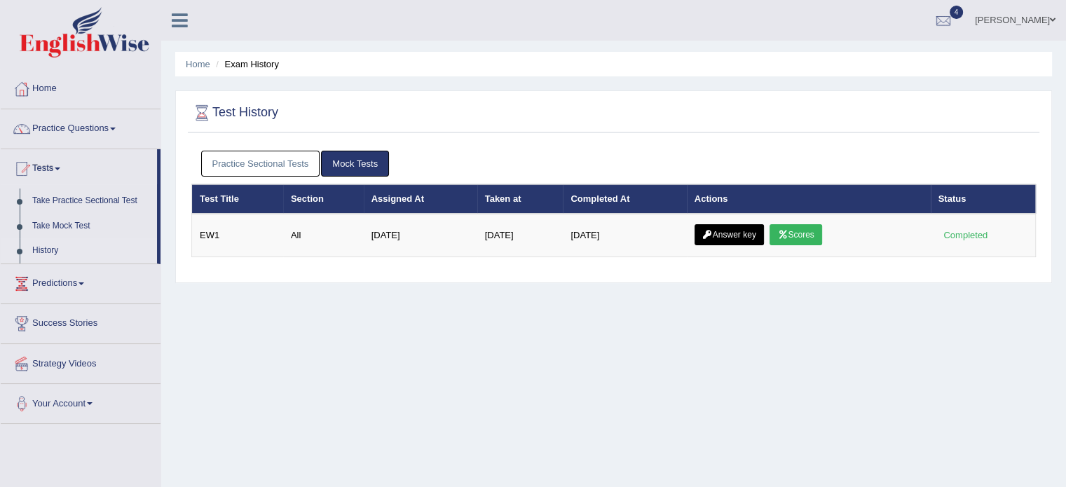
click at [240, 158] on link "Practice Sectional Tests" at bounding box center [260, 164] width 119 height 26
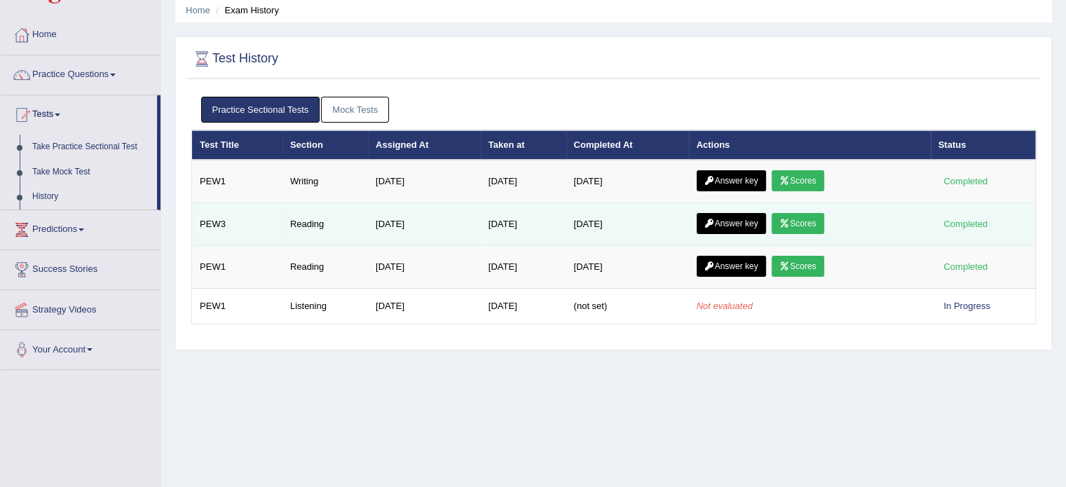
scroll to position [70, 0]
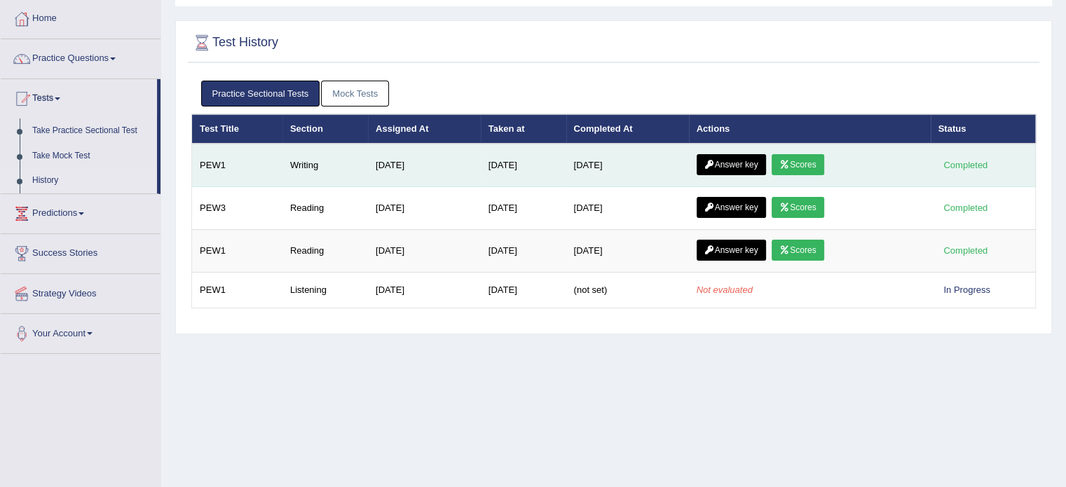
click at [809, 161] on link "Scores" at bounding box center [798, 164] width 52 height 21
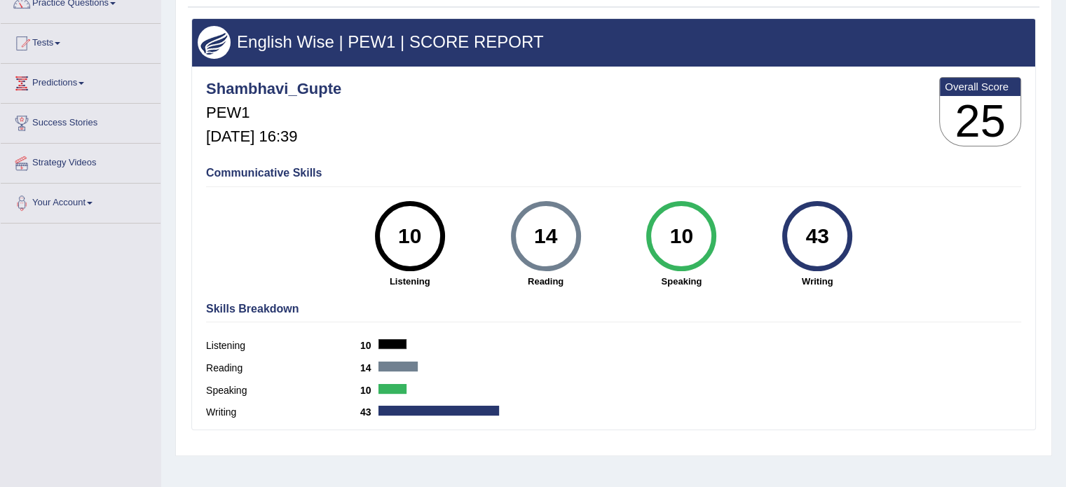
scroll to position [169, 0]
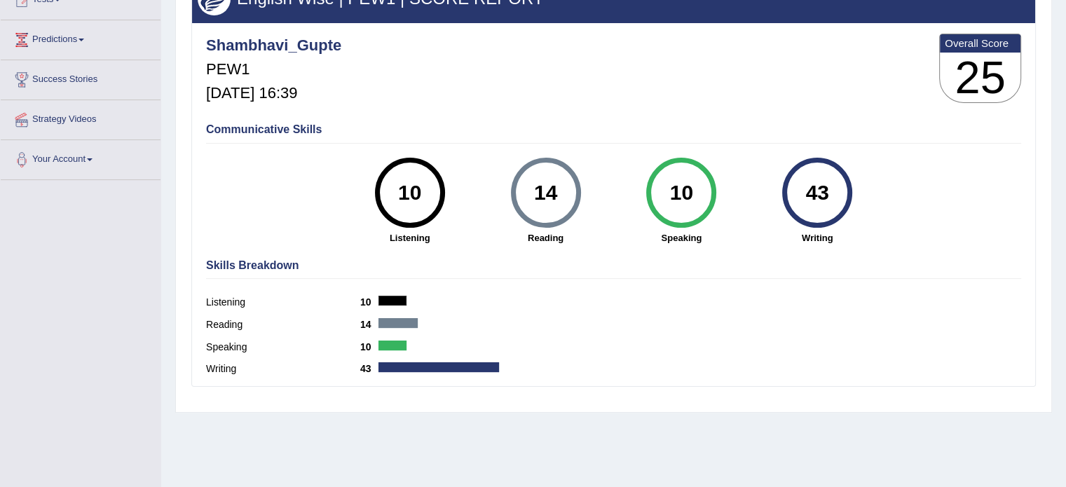
click at [395, 372] on div "Writing 43" at bounding box center [613, 371] width 815 height 22
click at [391, 369] on div at bounding box center [439, 367] width 121 height 10
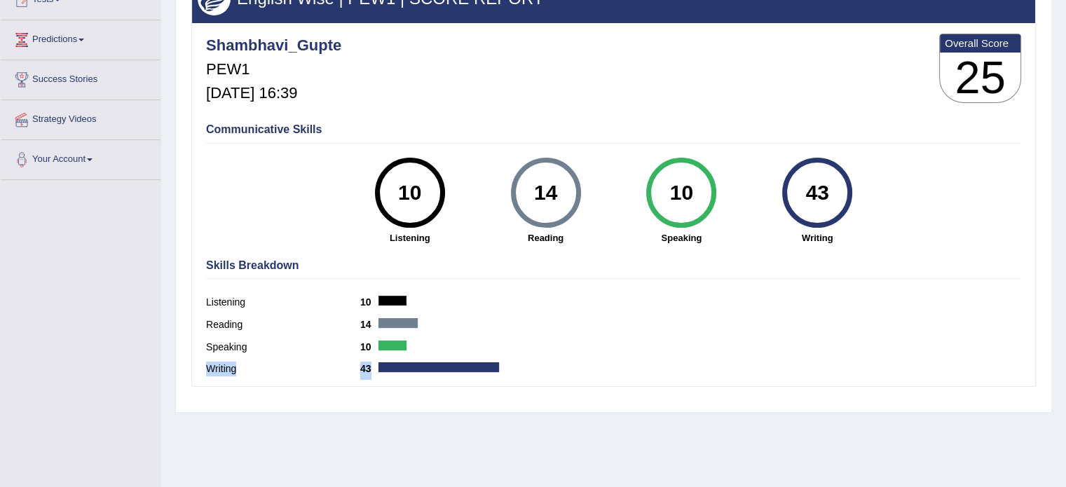
click at [391, 369] on div at bounding box center [439, 367] width 121 height 10
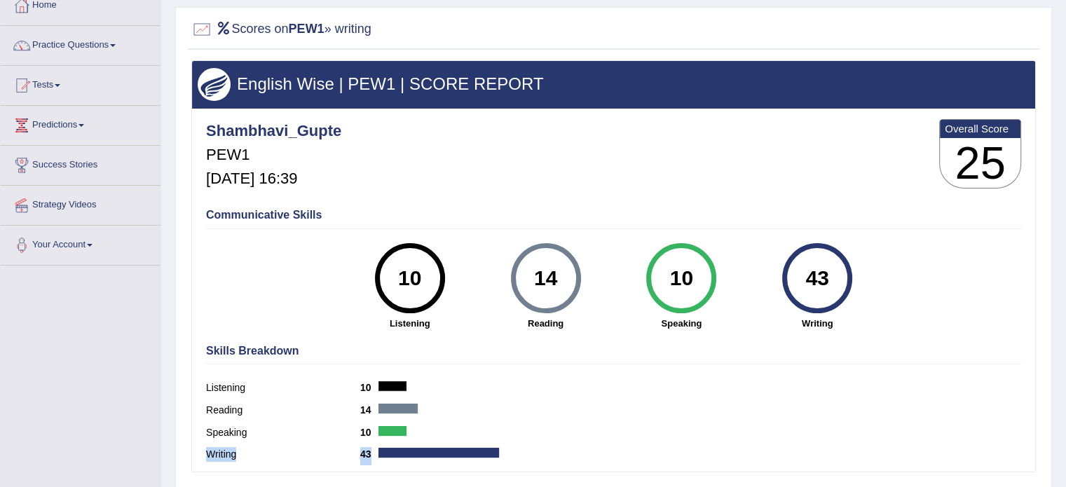
scroll to position [0, 0]
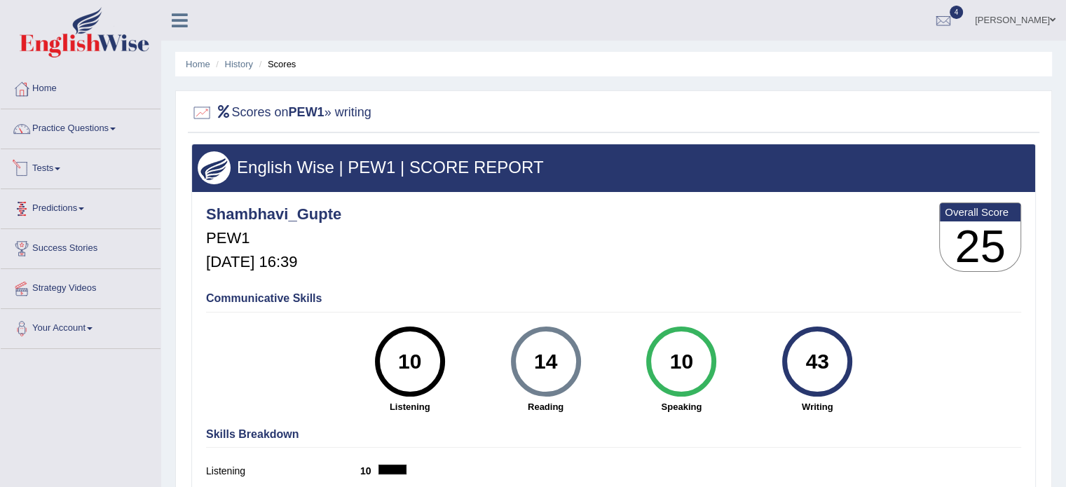
click at [67, 169] on link "Tests" at bounding box center [81, 166] width 160 height 35
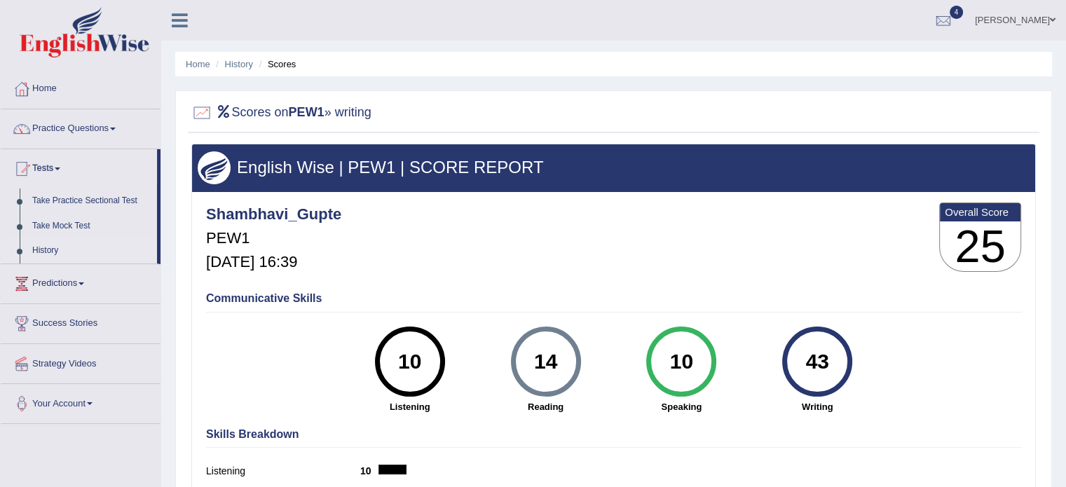
click at [44, 255] on link "History" at bounding box center [91, 250] width 131 height 25
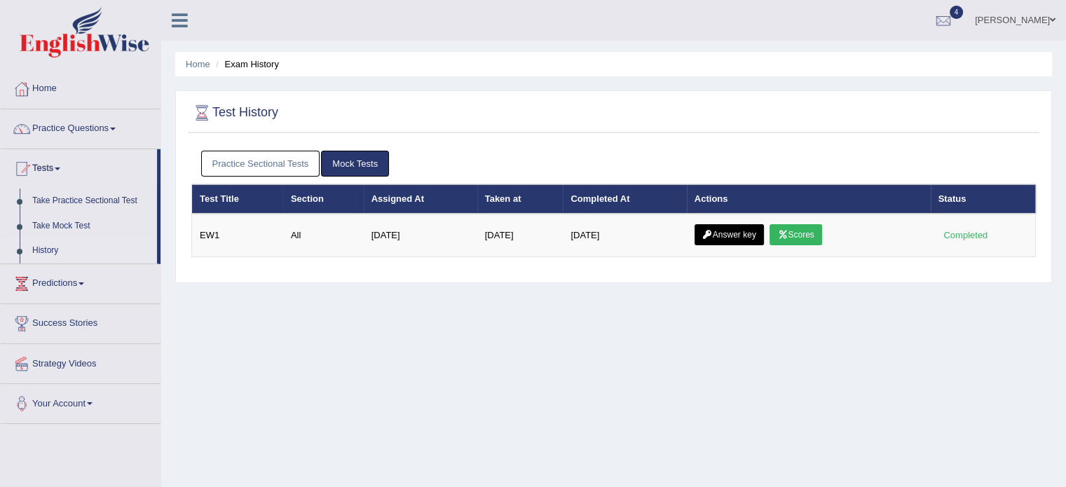
click at [283, 166] on link "Practice Sectional Tests" at bounding box center [260, 164] width 119 height 26
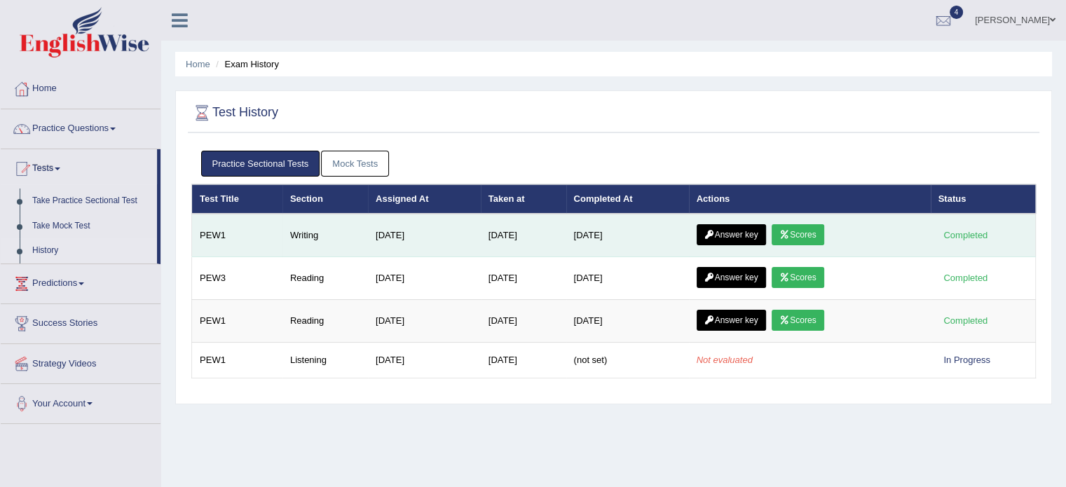
click at [738, 227] on link "Answer key" at bounding box center [731, 234] width 69 height 21
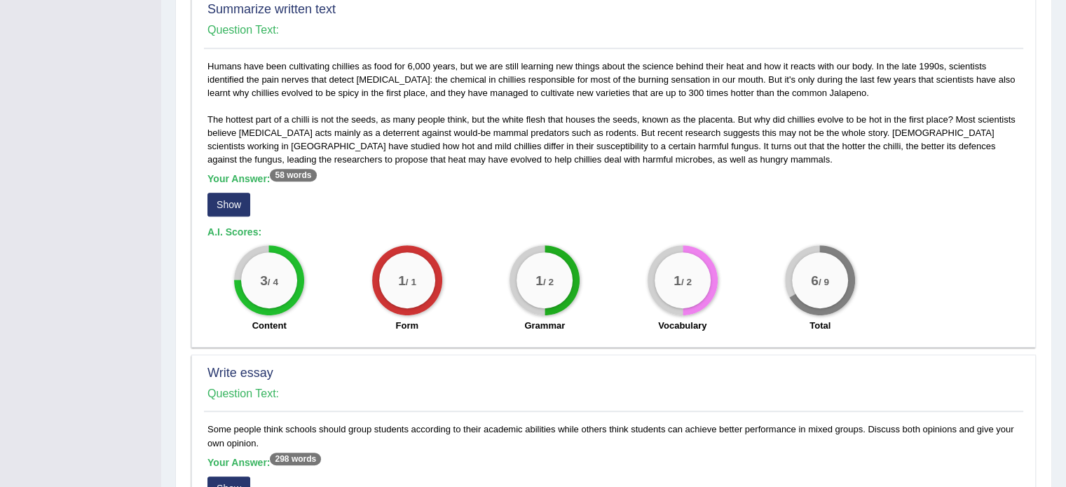
scroll to position [578, 0]
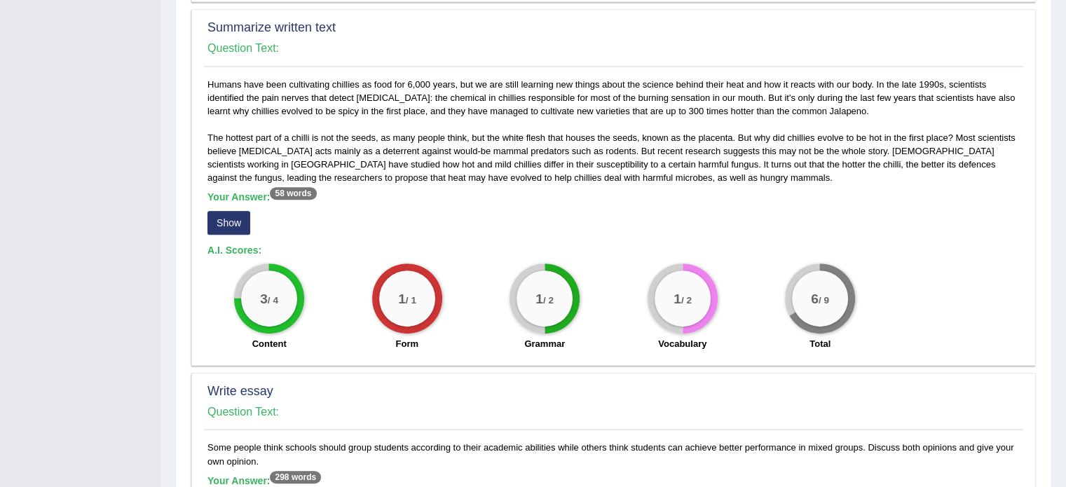
click at [411, 273] on div "1 / 1" at bounding box center [407, 299] width 56 height 56
click at [401, 291] on big "1" at bounding box center [402, 298] width 8 height 15
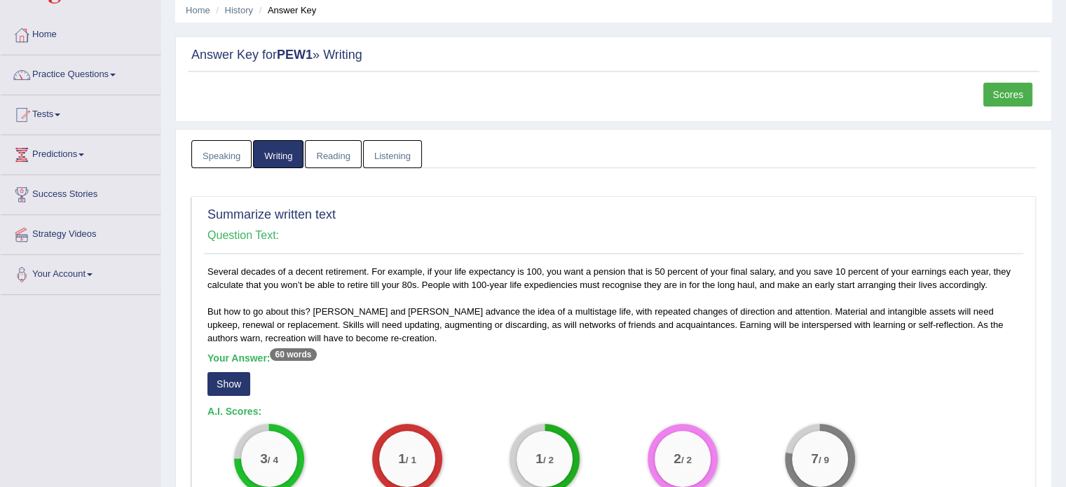
scroll to position [73, 0]
